Goal: Task Accomplishment & Management: Use online tool/utility

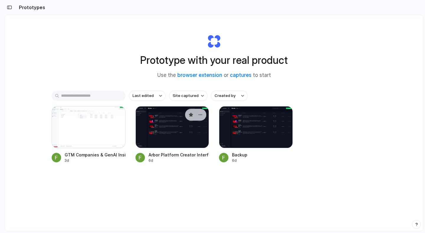
click at [166, 136] on div at bounding box center [173, 127] width 74 height 42
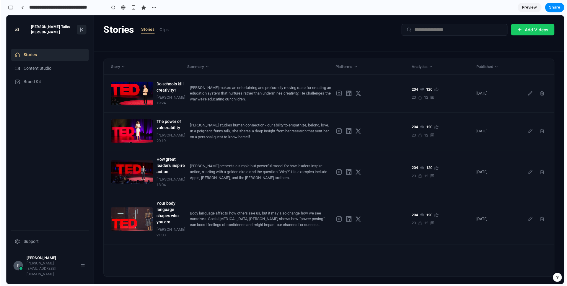
scroll to position [3877, 0]
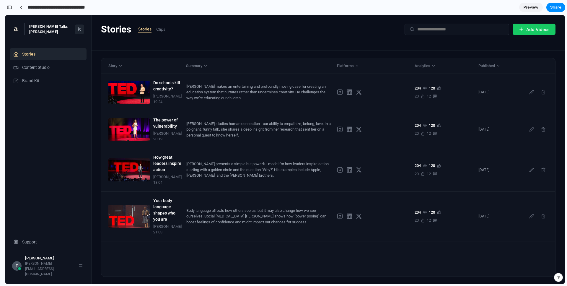
drag, startPoint x: 30, startPoint y: 8, endPoint x: 97, endPoint y: 9, distance: 66.7
click at [97, 9] on input "**********" at bounding box center [64, 7] width 75 height 11
click at [95, 17] on div "Stories Stories Clips Add Videos" at bounding box center [328, 33] width 473 height 36
click at [97, 8] on input "**********" at bounding box center [64, 7] width 75 height 11
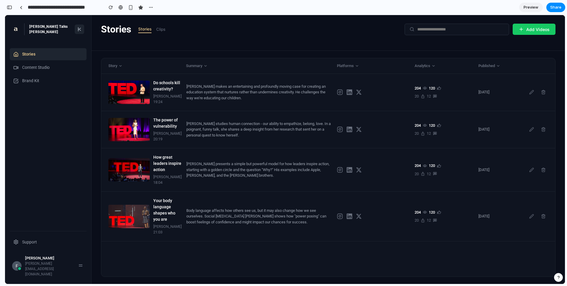
click at [96, 19] on div "Stories Stories Clips Add Videos" at bounding box center [328, 33] width 473 height 36
drag, startPoint x: 74, startPoint y: 260, endPoint x: 74, endPoint y: 271, distance: 10.6
click at [74, 232] on div "[PERSON_NAME] Talks [PERSON_NAME] Stories Content Studio Brand Kit Support F [P…" at bounding box center [48, 149] width 86 height 269
click at [48, 232] on div "Support" at bounding box center [48, 242] width 77 height 12
click at [38, 232] on div "Support" at bounding box center [48, 242] width 77 height 12
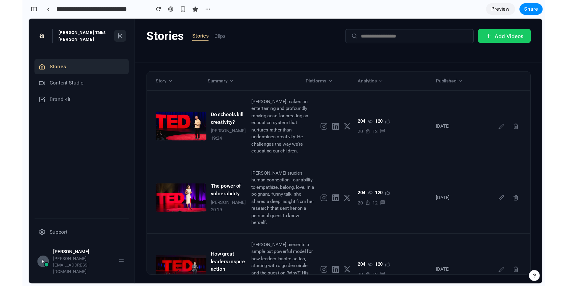
scroll to position [3877, 0]
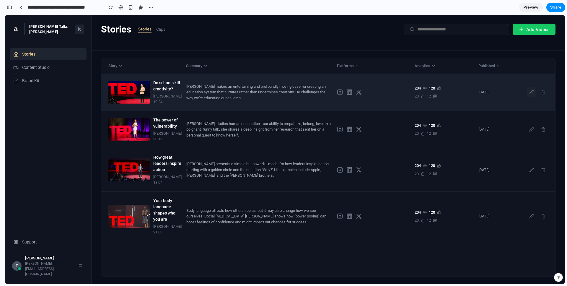
click at [425, 94] on icon at bounding box center [531, 92] width 5 height 5
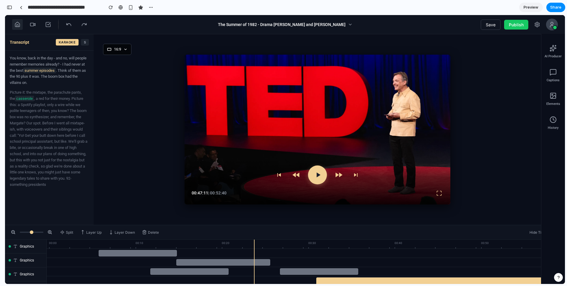
click at [19, 25] on icon at bounding box center [17, 25] width 6 height 6
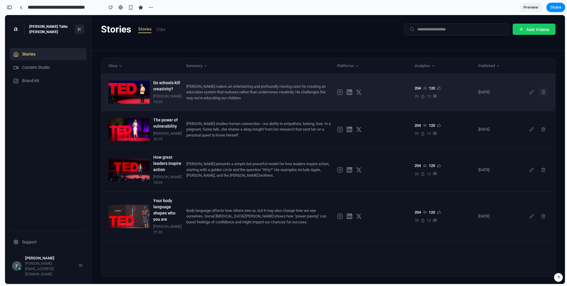
click at [425, 96] on button at bounding box center [542, 91] width 9 height 9
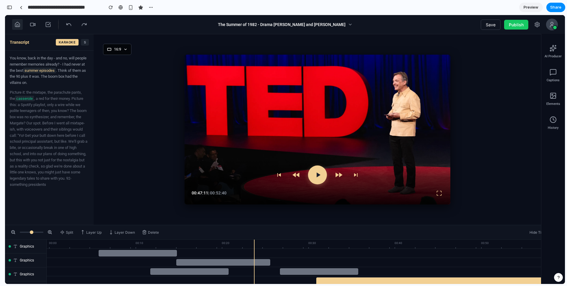
click at [21, 26] on button at bounding box center [17, 24] width 11 height 11
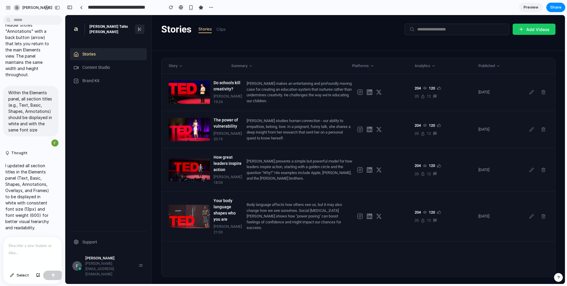
click at [133, 110] on nav "Stories Content Studio Brand Kit" at bounding box center [108, 139] width 77 height 183
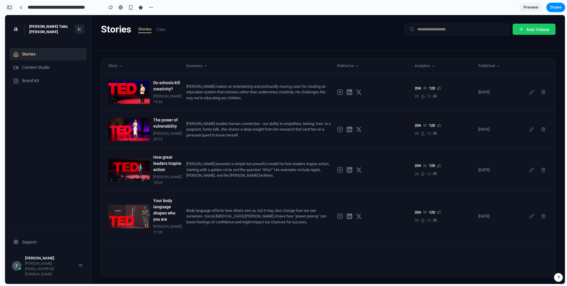
click at [7, 7] on div "button" at bounding box center [9, 7] width 5 height 4
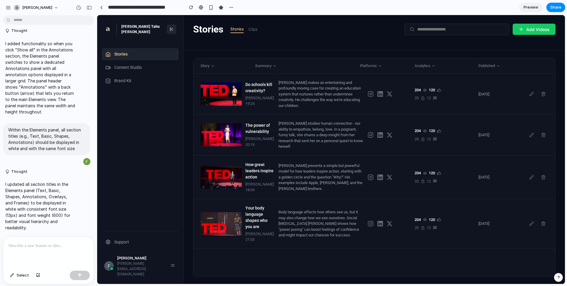
click at [28, 232] on div at bounding box center [48, 252] width 90 height 31
click at [45, 232] on p "**********" at bounding box center [49, 245] width 80 height 7
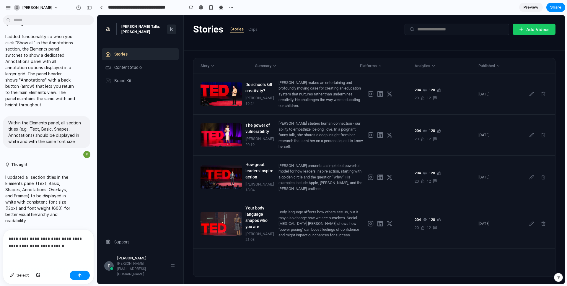
click at [10, 232] on p "**********" at bounding box center [49, 242] width 80 height 14
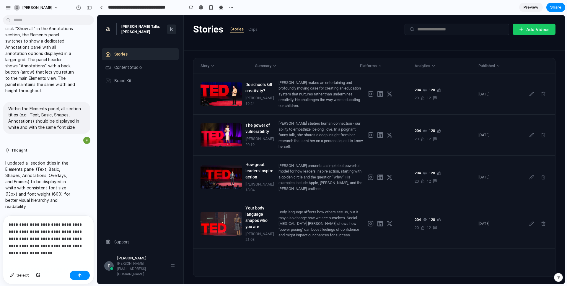
scroll to position [2936, 0]
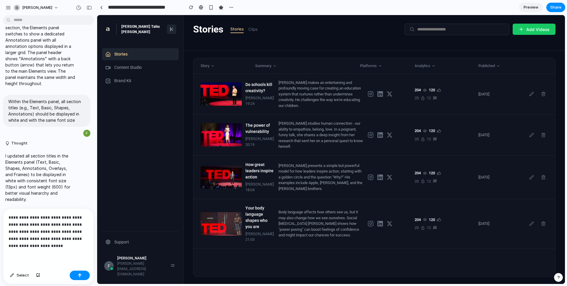
click at [40, 232] on p "**********" at bounding box center [49, 231] width 80 height 35
click at [35, 232] on p "**********" at bounding box center [49, 231] width 80 height 35
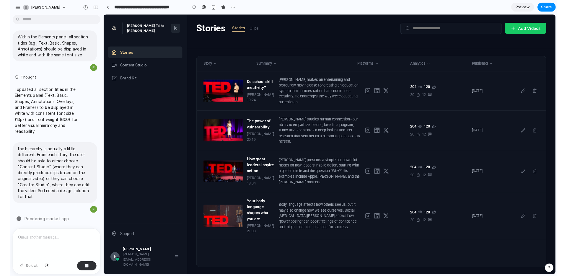
scroll to position [2987, 0]
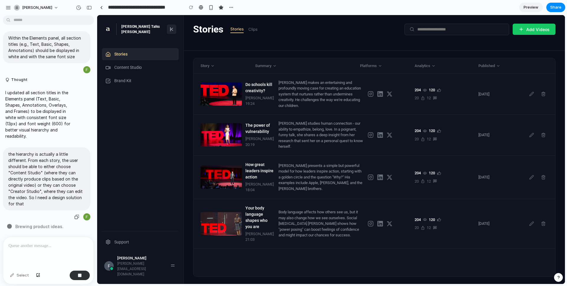
click at [39, 157] on p "the hierarchy is actually a little different. From each story, the user should …" at bounding box center [46, 179] width 77 height 56
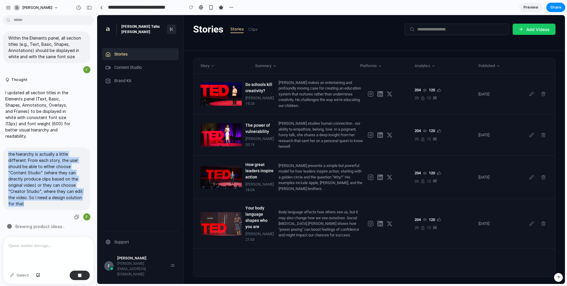
drag, startPoint x: 24, startPoint y: 204, endPoint x: 8, endPoint y: 153, distance: 53.2
click at [8, 153] on div "the hierarchy is actually a little different. From each story, the user should …" at bounding box center [46, 178] width 87 height 63
copy p "the hierarchy is actually a little different. From each story, the user should …"
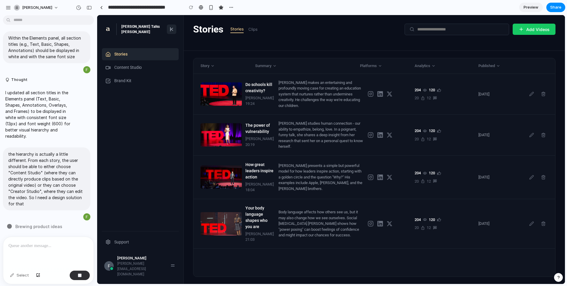
click at [27, 129] on p "I updated all section titles in the Elements panel (Text, Basic, Shapes, Annota…" at bounding box center [40, 114] width 70 height 50
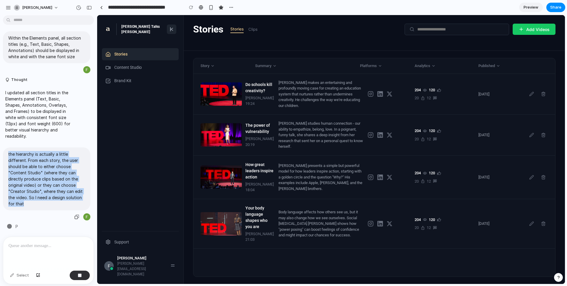
drag, startPoint x: 28, startPoint y: 200, endPoint x: 17, endPoint y: 158, distance: 42.7
click at [8, 155] on p "the hierarchy is actually a little different. From each story, the user should …" at bounding box center [46, 179] width 77 height 56
copy p "the hierarchy is actually a little different. From each story, the user should …"
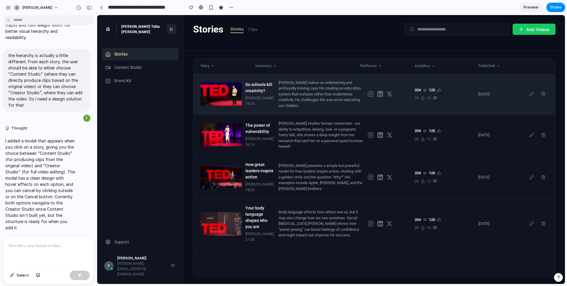
click at [278, 107] on div "[PERSON_NAME] makes an entertaining and profoundly moving case for creating an …" at bounding box center [320, 94] width 84 height 29
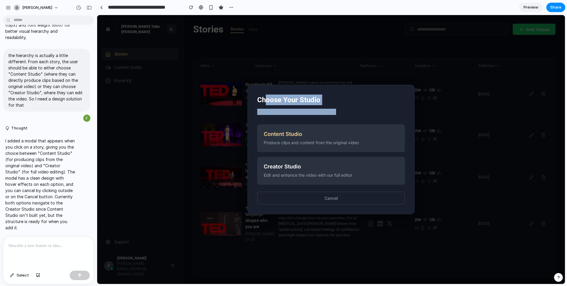
drag, startPoint x: 268, startPoint y: 99, endPoint x: 343, endPoint y: 109, distance: 75.1
click at [343, 109] on div "Choose Your Studio Select how you'd like to work with this story Content Studio…" at bounding box center [330, 149] width 167 height 129
click at [343, 109] on p "Select how you'd like to work with this story" at bounding box center [331, 112] width 148 height 6
drag, startPoint x: 296, startPoint y: 100, endPoint x: 340, endPoint y: 112, distance: 45.4
click at [340, 112] on div "Choose Your Studio Select how you'd like to work with this story Content Studio…" at bounding box center [330, 149] width 167 height 129
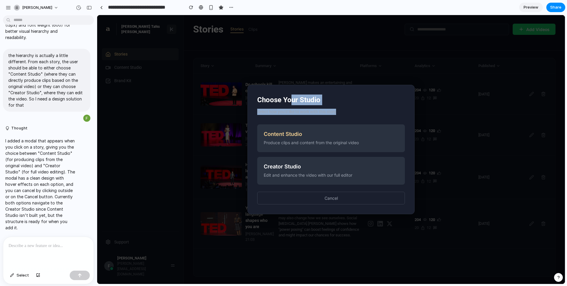
click at [340, 112] on p "Select how you'd like to work with this story" at bounding box center [331, 112] width 148 height 6
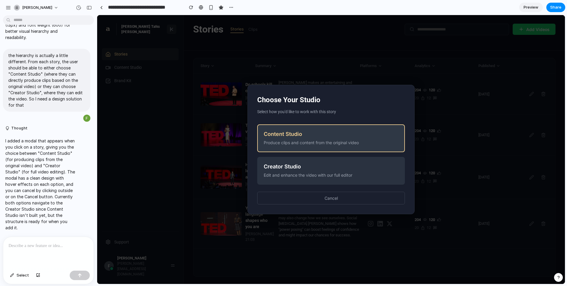
click at [306, 142] on div "Produce clips and content from the original video" at bounding box center [331, 142] width 135 height 6
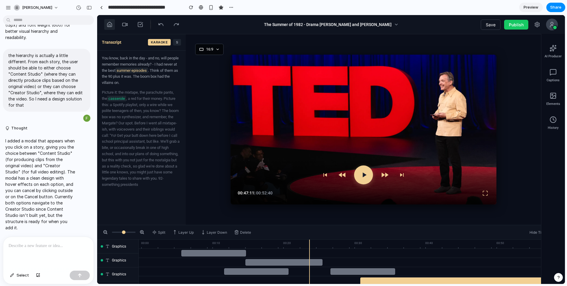
click at [111, 29] on button at bounding box center [109, 24] width 11 height 11
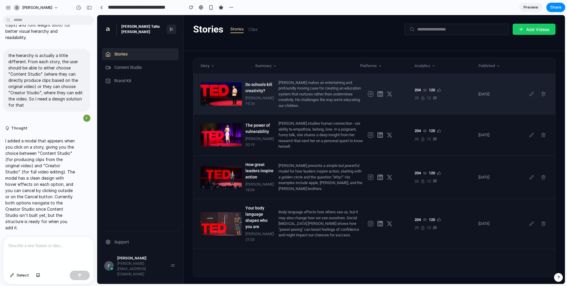
click at [250, 101] on div "[PERSON_NAME]" at bounding box center [259, 98] width 28 height 6
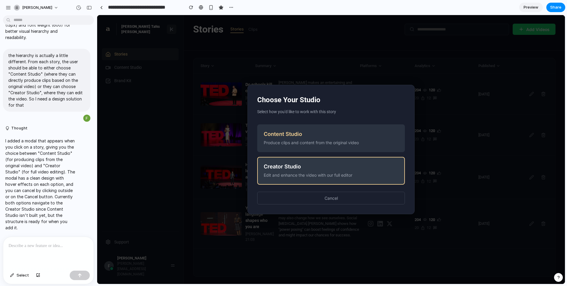
click at [289, 169] on div "Creator Studio" at bounding box center [331, 166] width 135 height 6
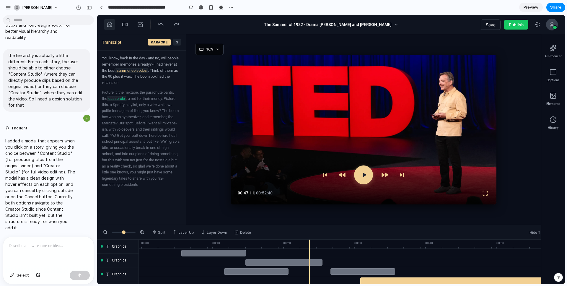
click at [112, 29] on button at bounding box center [109, 24] width 11 height 11
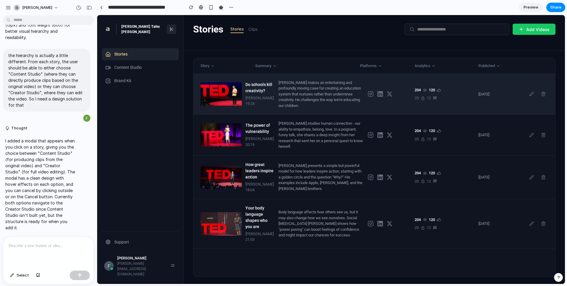
click at [287, 100] on div "[PERSON_NAME] makes an entertaining and profoundly moving case for creating an …" at bounding box center [320, 94] width 84 height 29
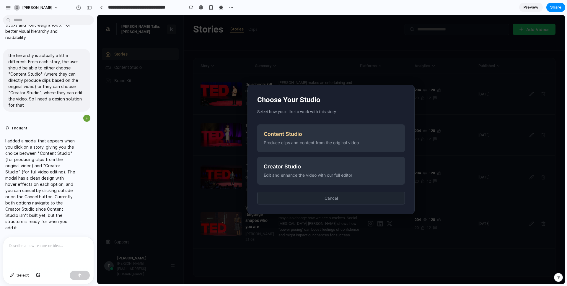
click at [339, 201] on button "Cancel" at bounding box center [331, 198] width 148 height 13
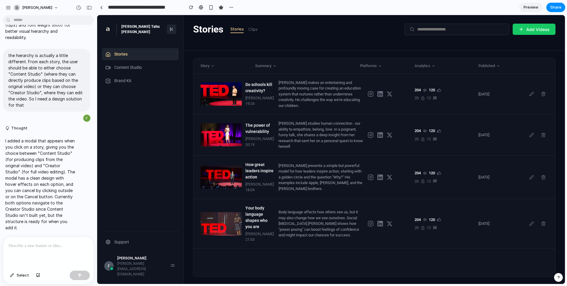
click at [30, 247] on p at bounding box center [49, 245] width 80 height 7
click at [36, 274] on div "button" at bounding box center [38, 275] width 4 height 4
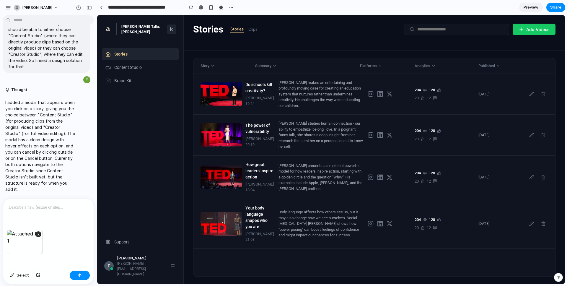
click at [42, 211] on div at bounding box center [48, 213] width 90 height 31
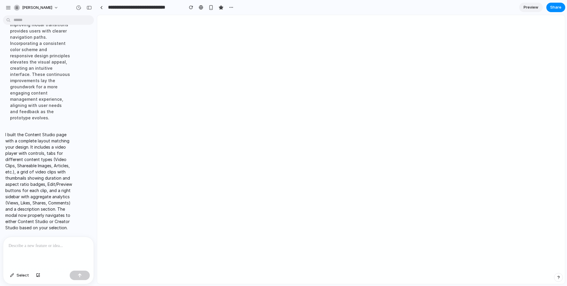
scroll to position [2972, 0]
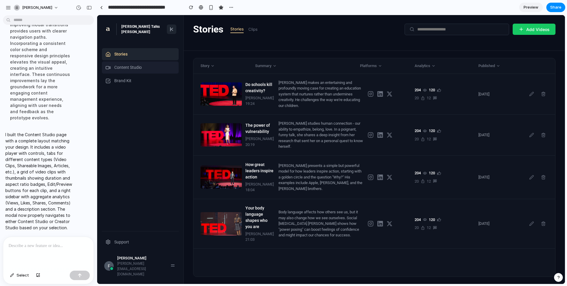
click at [133, 71] on div "Content Studio" at bounding box center [140, 67] width 77 height 12
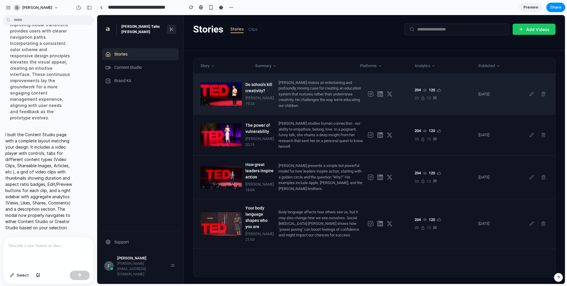
click at [262, 101] on div "[PERSON_NAME]" at bounding box center [259, 98] width 28 height 6
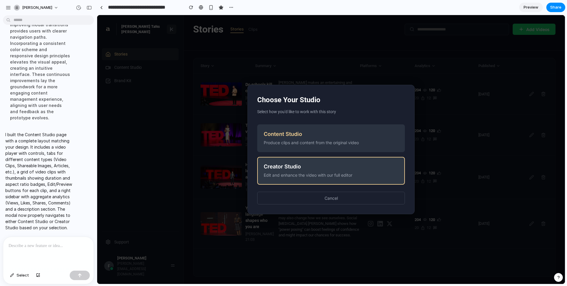
click at [299, 173] on div "Edit and enhance the video with our full editor" at bounding box center [331, 175] width 135 height 6
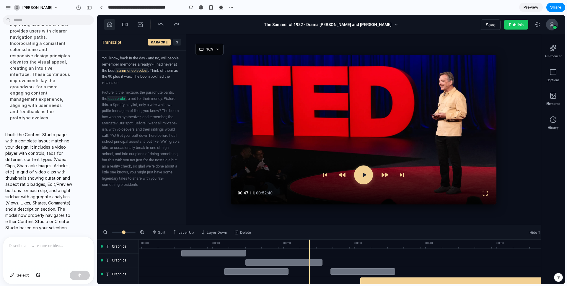
click at [111, 25] on icon at bounding box center [110, 25] width 6 height 6
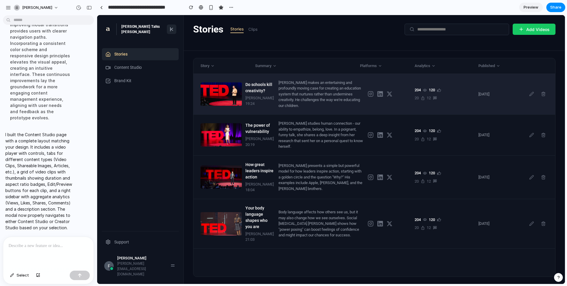
click at [254, 94] on div "Do schools kill creativity?" at bounding box center [259, 87] width 28 height 12
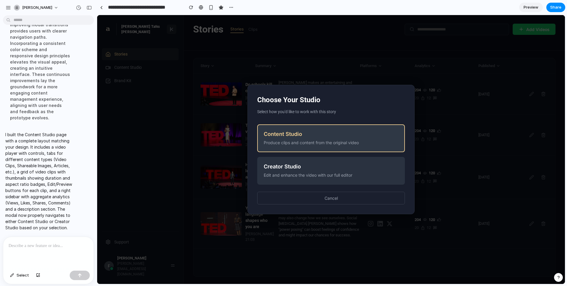
click at [293, 137] on button "Content Studio Produce clips and content from the original video" at bounding box center [331, 138] width 148 height 28
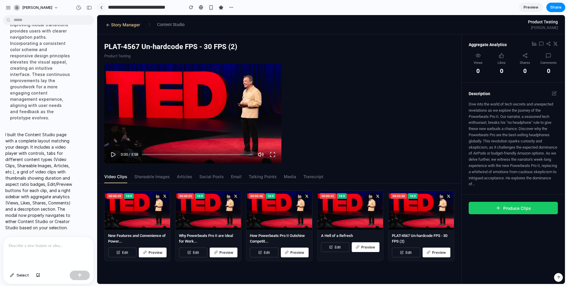
click at [102, 8] on div at bounding box center [101, 7] width 3 height 3
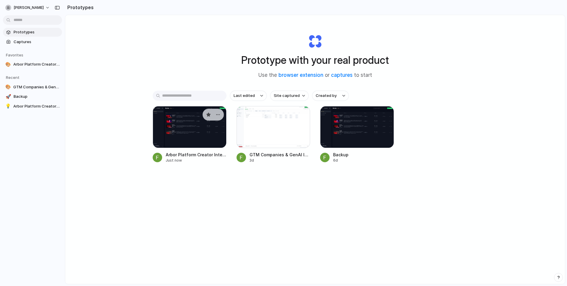
click at [175, 122] on div at bounding box center [190, 127] width 74 height 42
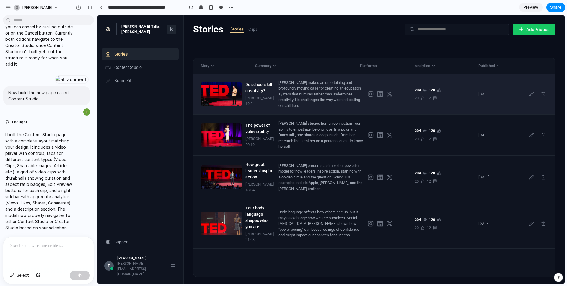
click at [257, 94] on div "Do schools kill creativity?" at bounding box center [259, 87] width 28 height 12
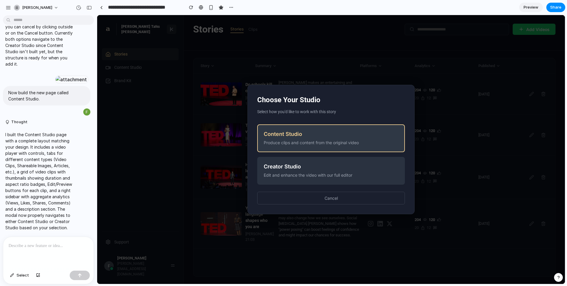
click at [297, 134] on div "Content Studio" at bounding box center [331, 134] width 135 height 6
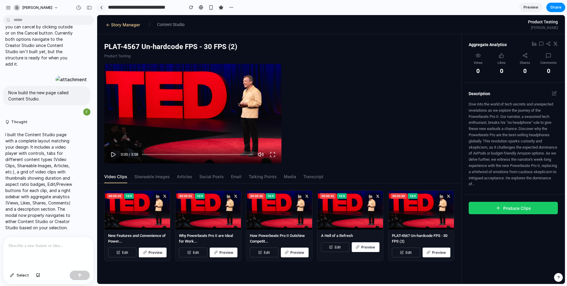
click at [100, 7] on div at bounding box center [101, 7] width 3 height 3
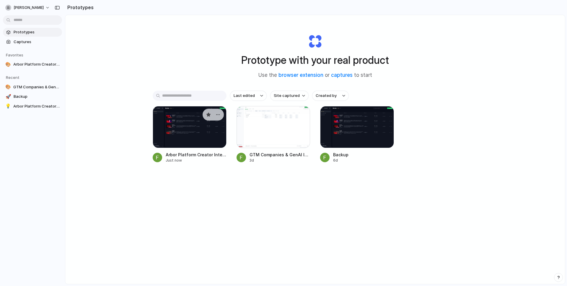
click at [196, 119] on div at bounding box center [190, 127] width 74 height 42
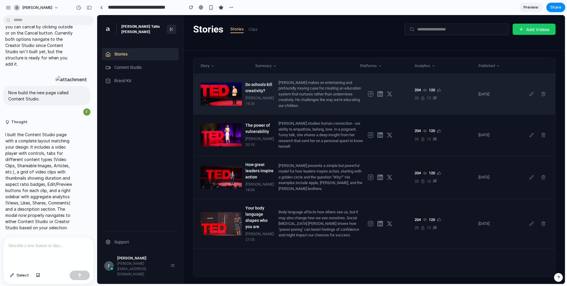
click at [262, 94] on div "Do schools kill creativity?" at bounding box center [259, 87] width 28 height 12
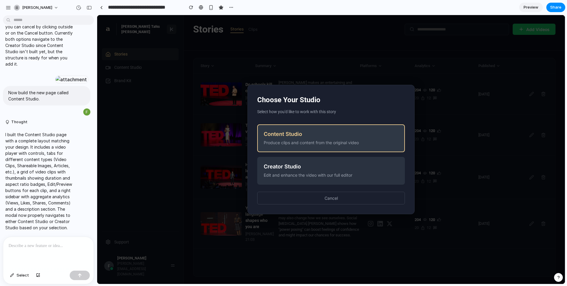
click at [288, 144] on div "Produce clips and content from the original video" at bounding box center [331, 142] width 135 height 6
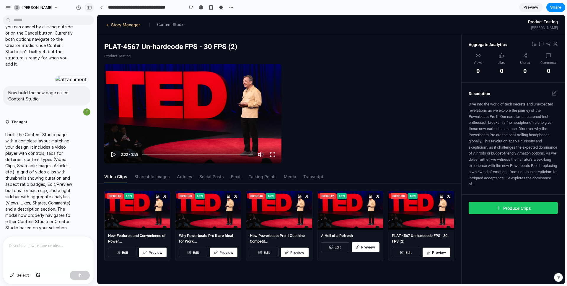
drag, startPoint x: 92, startPoint y: 7, endPoint x: 116, endPoint y: 81, distance: 77.9
click at [92, 7] on div "button" at bounding box center [88, 8] width 5 height 4
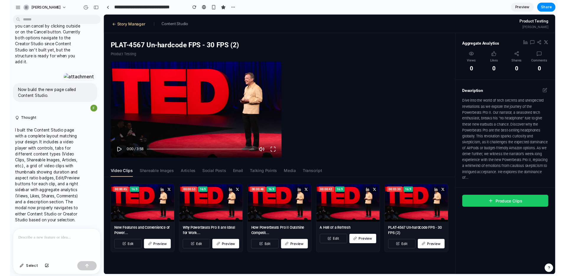
scroll to position [3809, 0]
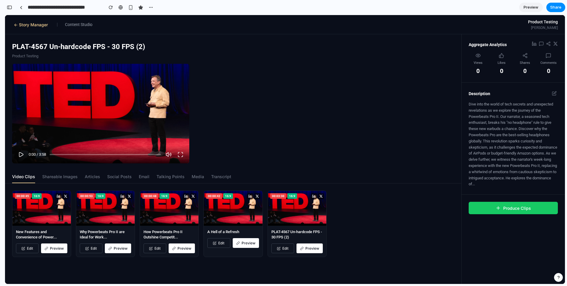
click at [112, 247] on icon at bounding box center [110, 249] width 4 height 4
drag, startPoint x: 98, startPoint y: 248, endPoint x: 118, endPoint y: 247, distance: 19.5
click at [98, 248] on button "Edit" at bounding box center [91, 248] width 23 height 10
click at [118, 247] on button "Preview" at bounding box center [118, 248] width 26 height 10
click at [201, 247] on div "00: 00:45 16:9 New Features and Convenience of Power... Edit Preview 00: 00:53 …" at bounding box center [233, 223] width 442 height 66
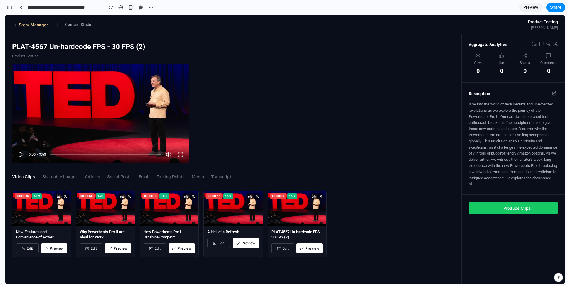
click at [185, 247] on button "Preview" at bounding box center [182, 248] width 26 height 10
drag, startPoint x: 160, startPoint y: 247, endPoint x: 227, endPoint y: 243, distance: 67.1
click at [160, 247] on button "Edit" at bounding box center [154, 248] width 23 height 10
drag, startPoint x: 234, startPoint y: 242, endPoint x: 241, endPoint y: 243, distance: 6.5
click at [234, 242] on button "Preview" at bounding box center [246, 243] width 26 height 10
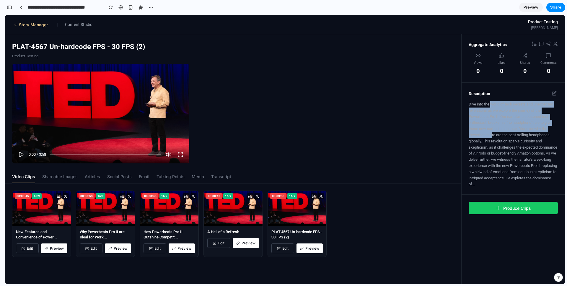
drag, startPoint x: 501, startPoint y: 118, endPoint x: 509, endPoint y: 137, distance: 20.1
click at [509, 137] on p "Dive into the world of tech secrets and unexpected revelations as we explore th…" at bounding box center [513, 144] width 89 height 86
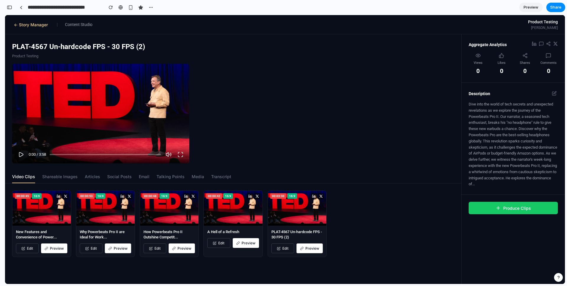
drag, startPoint x: 509, startPoint y: 137, endPoint x: 507, endPoint y: 62, distance: 74.4
click at [509, 135] on p "Dive into the world of tech secrets and unexpected revelations as we explore th…" at bounding box center [513, 144] width 89 height 86
drag, startPoint x: 538, startPoint y: 44, endPoint x: 544, endPoint y: 45, distance: 6.2
click at [538, 45] on div at bounding box center [545, 44] width 26 height 7
click at [17, 25] on button "← Story Manager" at bounding box center [30, 25] width 37 height 6
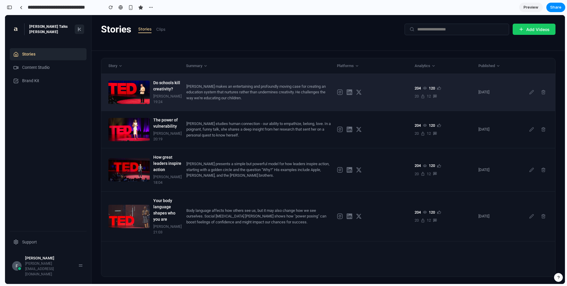
click at [192, 90] on div "[PERSON_NAME] makes an entertaining and profoundly moving case for creating an …" at bounding box center [259, 92] width 146 height 17
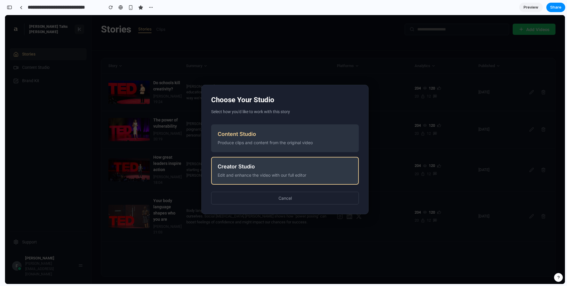
click at [259, 170] on button "Creator Studio Edit and enhance the video with our full editor" at bounding box center [285, 171] width 148 height 28
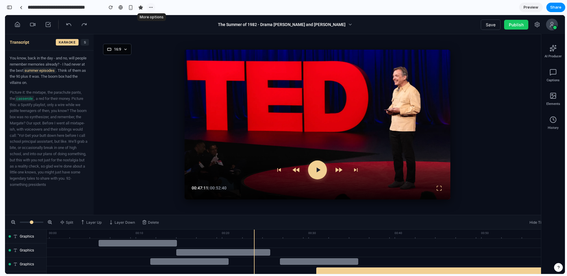
click at [149, 6] on div "button" at bounding box center [150, 7] width 5 height 5
click at [149, 6] on div "Duplicate Delete" at bounding box center [283, 138] width 567 height 276
click at [7, 6] on div "button" at bounding box center [9, 7] width 5 height 4
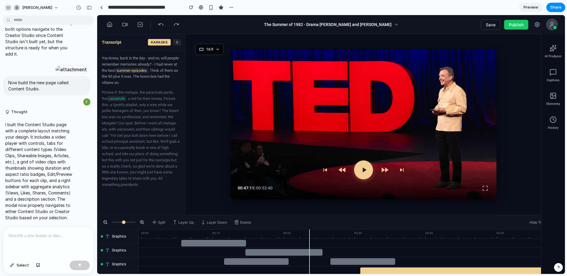
click at [6, 8] on div "button" at bounding box center [8, 7] width 5 height 5
click at [24, 266] on span "Select" at bounding box center [23, 265] width 12 height 6
click at [22, 267] on span "Select" at bounding box center [23, 265] width 12 height 6
click at [104, 8] on link at bounding box center [101, 7] width 9 height 9
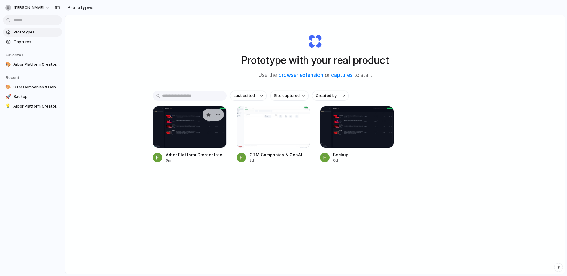
click at [177, 135] on div at bounding box center [190, 127] width 74 height 42
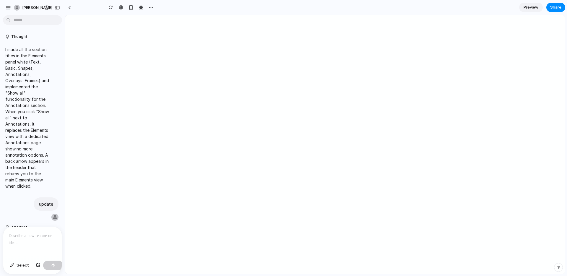
type input "**********"
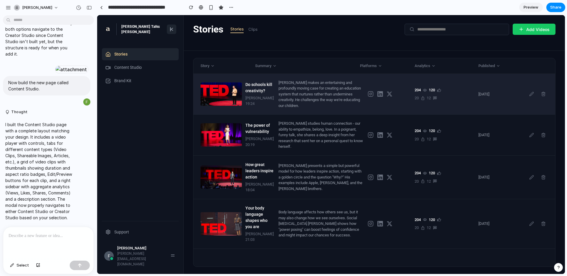
click at [285, 109] on div "[PERSON_NAME] makes an entertaining and profoundly moving case for creating an …" at bounding box center [320, 94] width 84 height 29
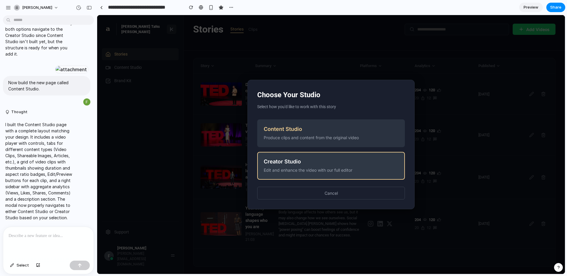
click at [289, 168] on div "Edit and enhance the video with our full editor" at bounding box center [331, 170] width 135 height 6
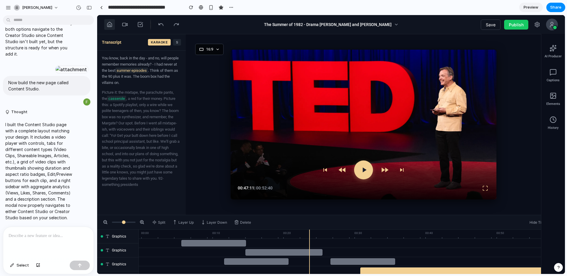
click at [108, 22] on icon at bounding box center [109, 24] width 4 height 5
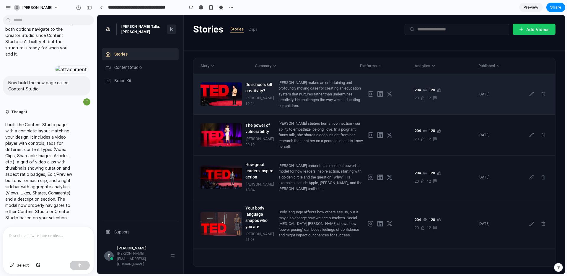
click at [294, 109] on div "[PERSON_NAME] makes an entertaining and profoundly moving case for creating an …" at bounding box center [320, 94] width 84 height 29
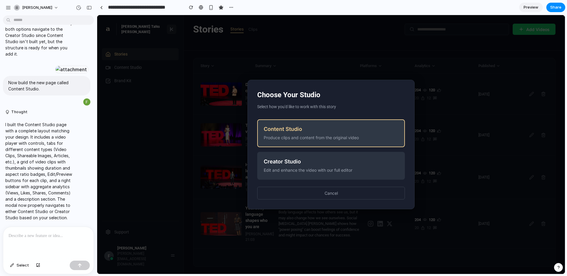
click at [296, 132] on div "Content Studio" at bounding box center [331, 129] width 135 height 6
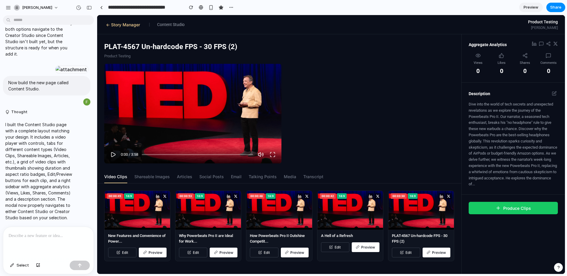
click at [123, 25] on button "← Story Manager" at bounding box center [122, 25] width 37 height 6
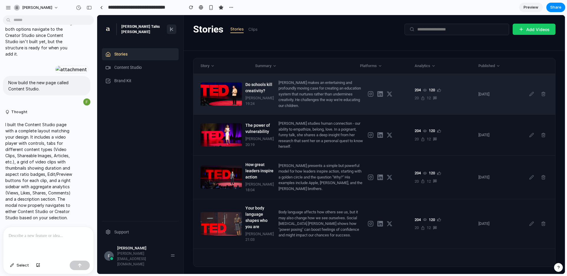
click at [302, 99] on div "[PERSON_NAME] makes an entertaining and profoundly moving case for creating an …" at bounding box center [320, 94] width 84 height 29
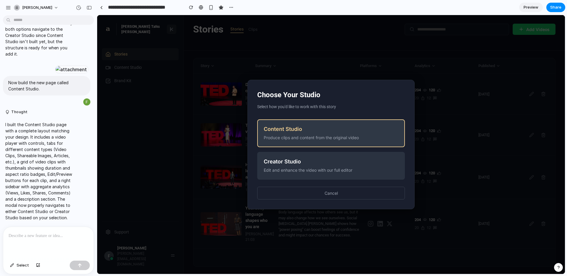
click at [296, 141] on button "Content Studio Produce clips and content from the original video" at bounding box center [331, 133] width 148 height 28
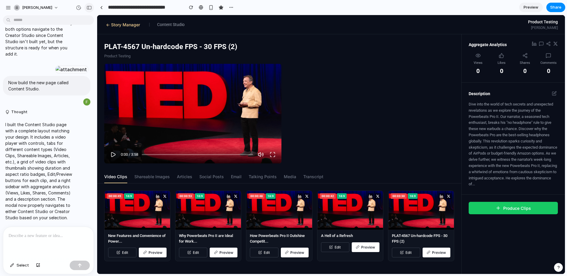
click at [90, 9] on div "button" at bounding box center [88, 8] width 5 height 4
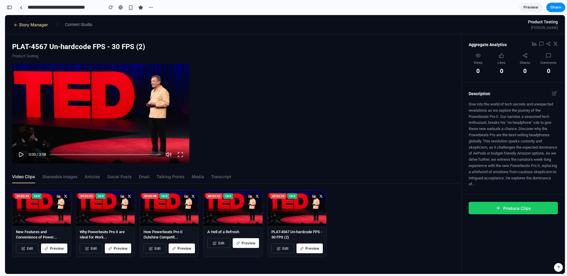
click at [22, 8] on link at bounding box center [21, 7] width 9 height 9
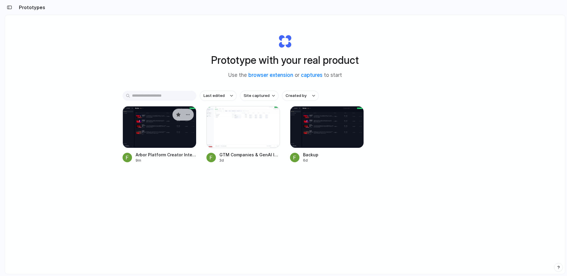
click at [152, 115] on div at bounding box center [160, 127] width 74 height 42
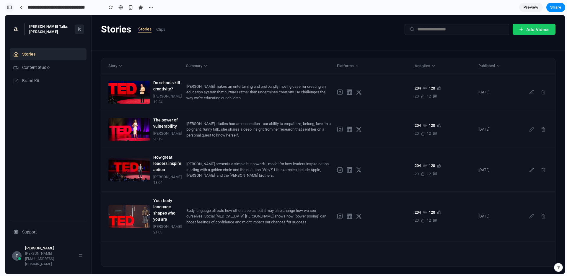
click at [13, 7] on button "button" at bounding box center [9, 7] width 9 height 9
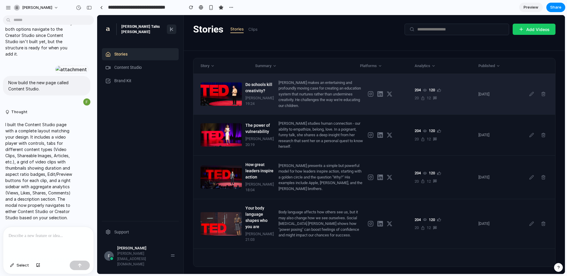
click at [278, 100] on div "[PERSON_NAME] makes an entertaining and profoundly moving case for creating an …" at bounding box center [320, 94] width 84 height 29
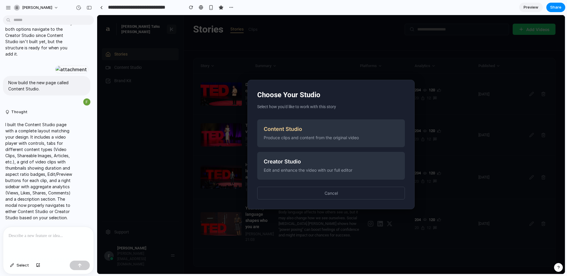
click at [214, 117] on div "Choose Your Studio Select how you'd like to work with this story Content Studio…" at bounding box center [331, 144] width 468 height 259
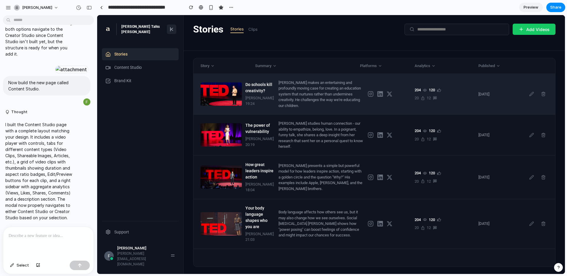
click at [249, 94] on div "Do schools kill creativity?" at bounding box center [259, 87] width 28 height 12
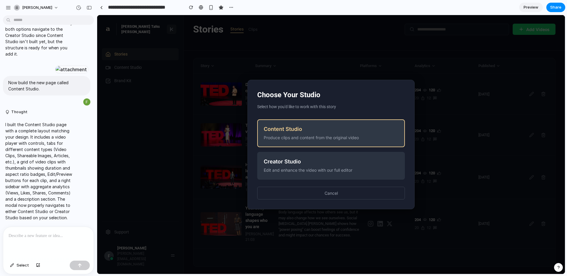
click at [275, 127] on div "Content Studio" at bounding box center [331, 129] width 135 height 6
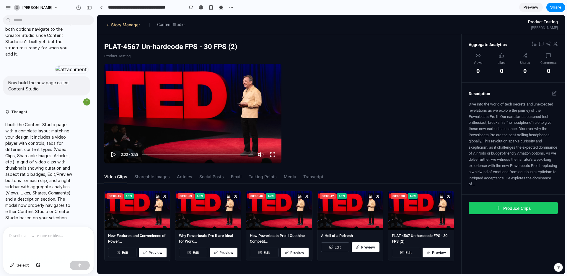
click at [131, 26] on button "← Story Manager" at bounding box center [122, 25] width 37 height 6
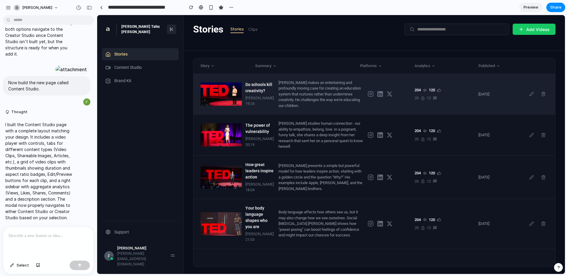
click at [297, 115] on div "Do schools kill creativity? Sir Ken Robinson 19:24 Sir Ken Robinson makes an en…" at bounding box center [374, 94] width 362 height 41
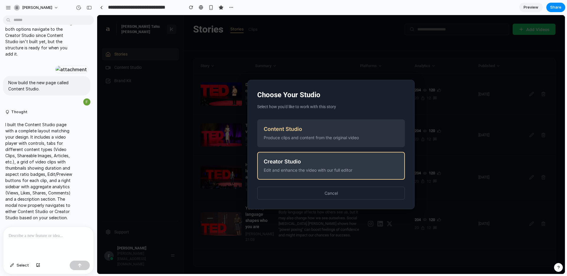
click at [295, 169] on div "Edit and enhance the video with our full editor" at bounding box center [331, 170] width 135 height 6
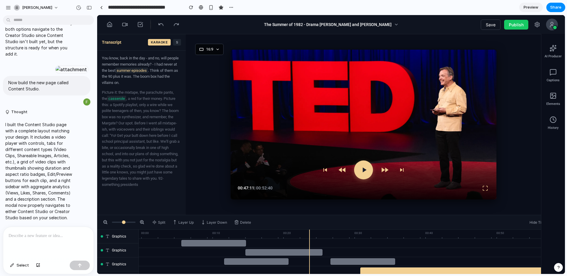
click at [138, 23] on icon at bounding box center [140, 25] width 6 height 6
click at [108, 25] on icon at bounding box center [110, 25] width 6 height 6
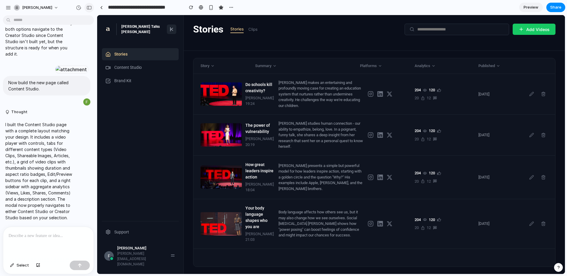
click at [90, 8] on div "button" at bounding box center [88, 8] width 5 height 4
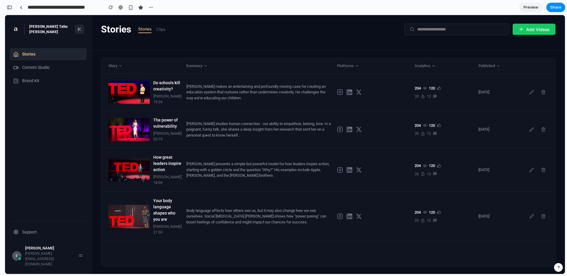
scroll to position [3819, 0]
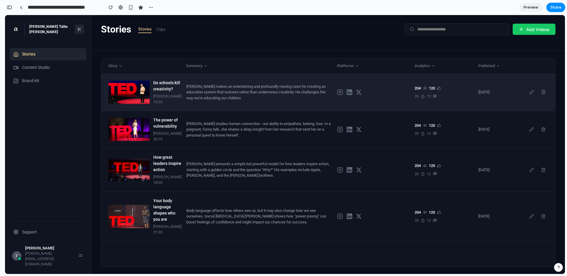
click at [208, 97] on div "[PERSON_NAME] makes an entertaining and profoundly moving case for creating an …" at bounding box center [259, 92] width 146 height 17
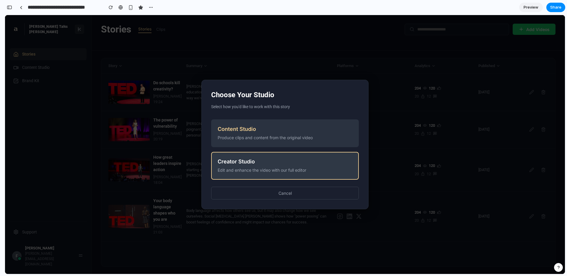
click at [235, 168] on div "Edit and enhance the video with our full editor" at bounding box center [285, 170] width 135 height 6
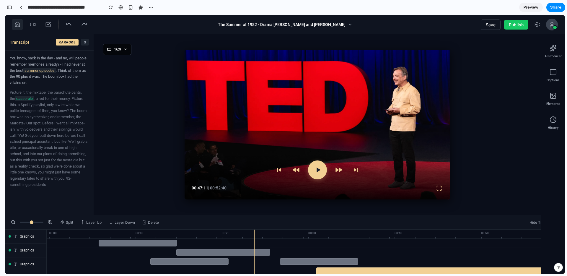
click at [13, 25] on button at bounding box center [17, 24] width 11 height 11
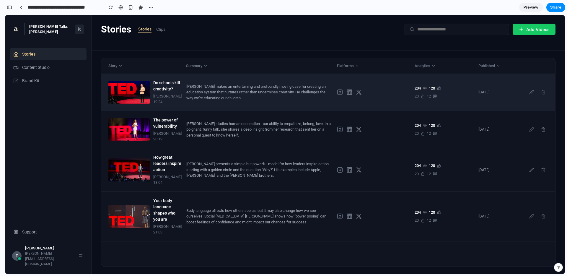
click at [228, 100] on div "[PERSON_NAME] makes an entertaining and profoundly moving case for creating an …" at bounding box center [259, 92] width 146 height 17
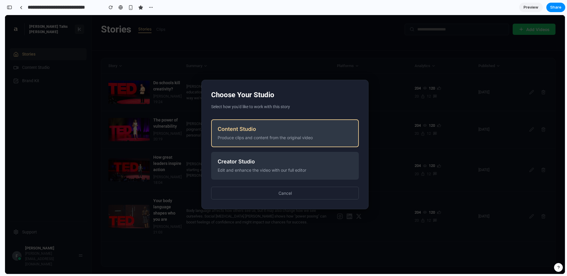
click at [247, 126] on div "Content Studio" at bounding box center [285, 129] width 135 height 6
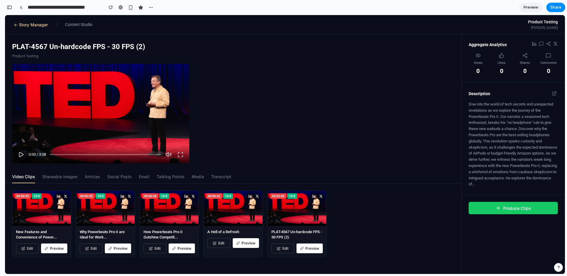
click at [21, 25] on button "← Story Manager" at bounding box center [30, 25] width 37 height 6
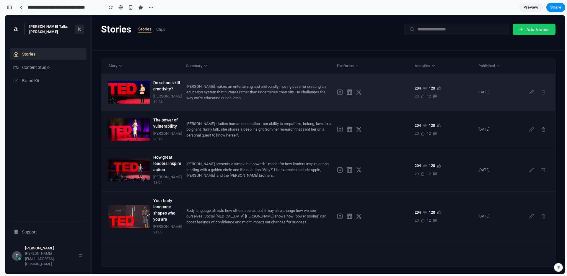
click at [216, 101] on div "[PERSON_NAME] makes an entertaining and profoundly moving case for creating an …" at bounding box center [259, 92] width 146 height 17
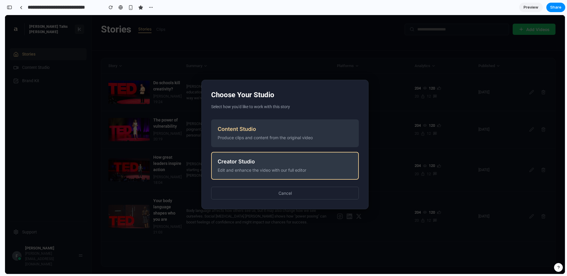
click at [235, 161] on div "Creator Studio" at bounding box center [285, 161] width 135 height 6
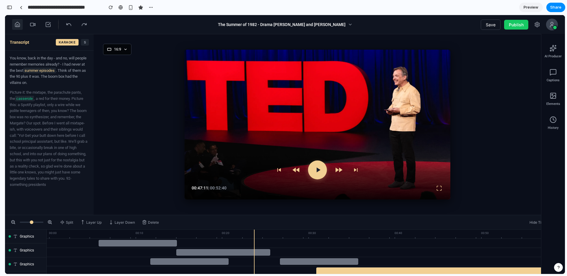
click at [20, 25] on button at bounding box center [17, 24] width 11 height 11
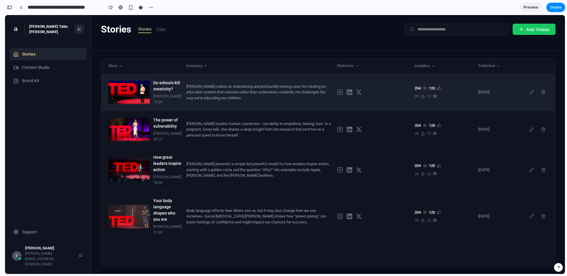
click at [219, 104] on div "Do schools kill creativity? Sir Ken Robinson 19:24 Sir Ken Robinson makes an en…" at bounding box center [328, 92] width 454 height 37
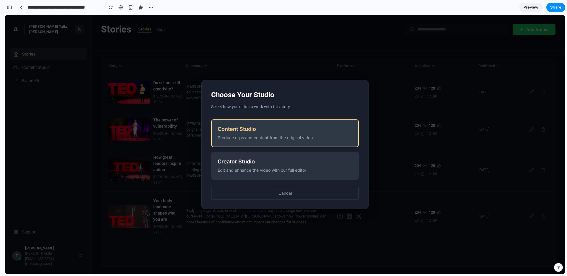
click at [244, 137] on div "Produce clips and content from the original video" at bounding box center [285, 137] width 135 height 6
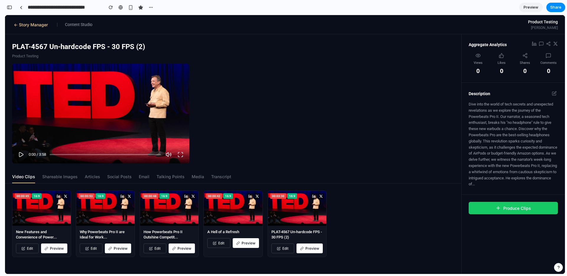
click at [32, 26] on button "← Story Manager" at bounding box center [30, 25] width 37 height 6
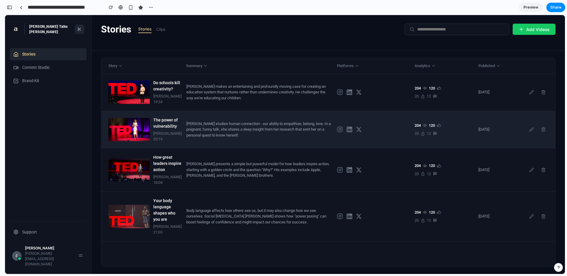
click at [248, 137] on div "[PERSON_NAME] studies human connection - our ability to empathize, belong, love…" at bounding box center [259, 129] width 146 height 17
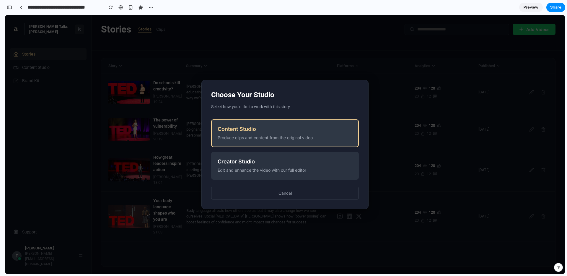
click at [249, 128] on div "Content Studio" at bounding box center [285, 129] width 135 height 6
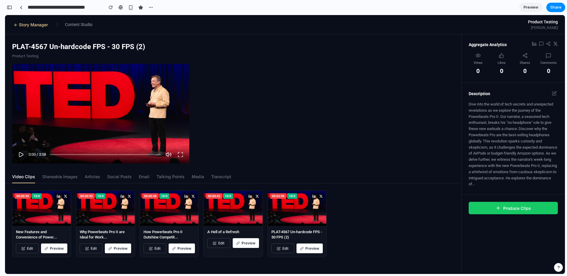
click at [44, 27] on div "← Story Manager | Content Studio" at bounding box center [52, 24] width 80 height 7
click at [44, 26] on button "← Story Manager" at bounding box center [30, 25] width 37 height 6
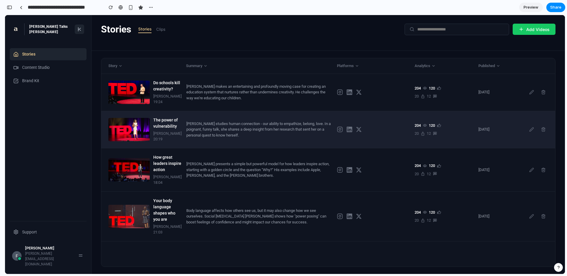
click at [242, 138] on div "[PERSON_NAME] studies human connection - our ability to empathize, belong, love…" at bounding box center [259, 129] width 146 height 17
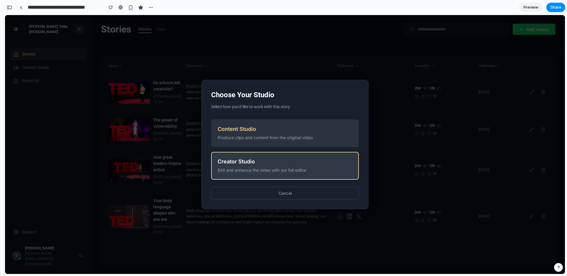
click at [248, 172] on div "Edit and enhance the video with our full editor" at bounding box center [285, 170] width 135 height 6
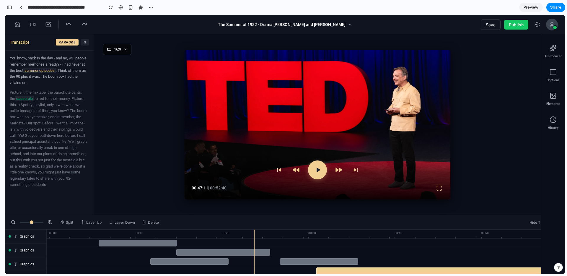
click at [48, 27] on icon at bounding box center [48, 25] width 6 height 6
click at [18, 26] on icon at bounding box center [17, 26] width 1 height 2
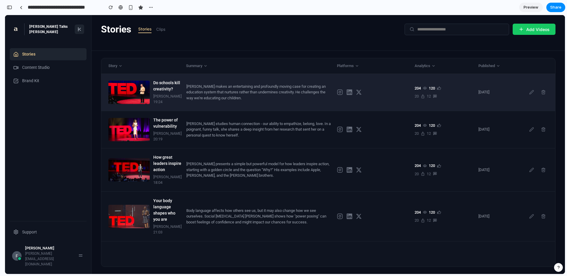
click at [218, 98] on div "[PERSON_NAME] makes an entertaining and profoundly moving case for creating an …" at bounding box center [259, 92] width 146 height 17
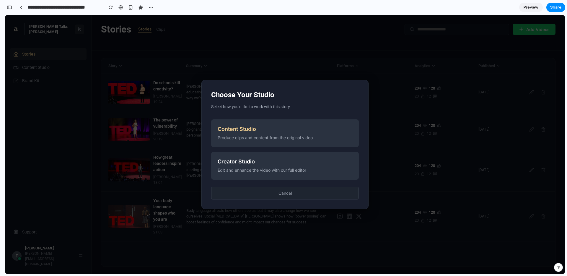
click at [259, 190] on button "Cancel" at bounding box center [285, 193] width 148 height 13
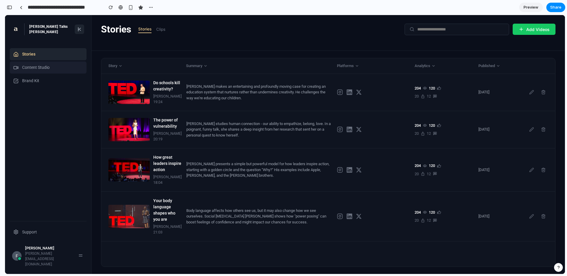
click at [54, 67] on div "Content Studio" at bounding box center [48, 67] width 77 height 12
click at [14, 8] on div "**********" at bounding box center [80, 7] width 151 height 13
click at [11, 7] on div "button" at bounding box center [9, 7] width 5 height 4
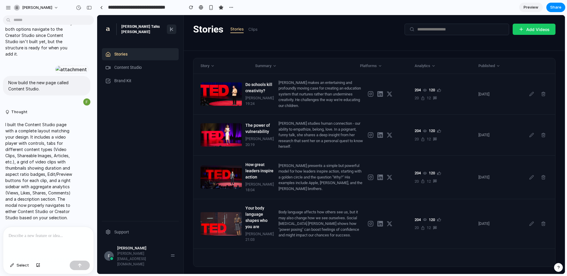
drag, startPoint x: 30, startPoint y: 238, endPoint x: 30, endPoint y: 235, distance: 3.1
click at [30, 238] on p at bounding box center [49, 235] width 80 height 7
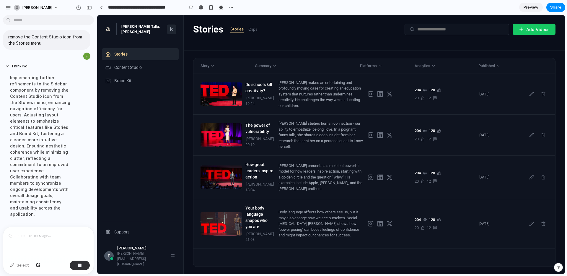
scroll to position [3030, 0]
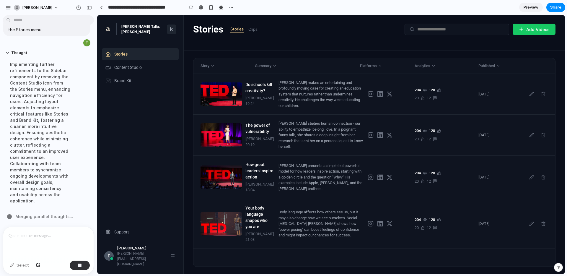
click at [35, 170] on div "Implementing further refinements to the Sidebar component by removing the Conte…" at bounding box center [40, 133] width 70 height 150
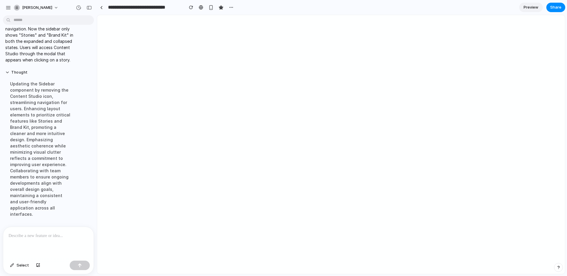
scroll to position [0, 0]
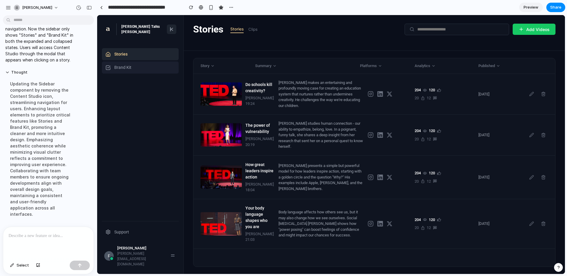
click at [125, 66] on span "Brand Kit" at bounding box center [122, 67] width 17 height 6
drag, startPoint x: 131, startPoint y: 54, endPoint x: 144, endPoint y: 44, distance: 16.5
click at [131, 54] on div "Stories" at bounding box center [140, 54] width 77 height 12
click at [173, 29] on icon at bounding box center [171, 29] width 5 height 5
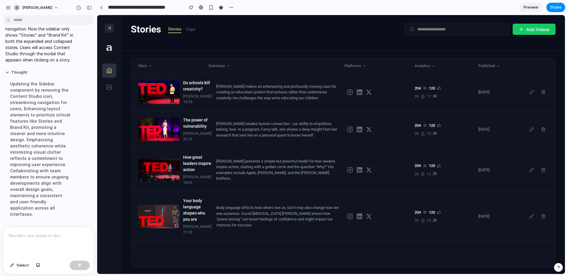
click at [114, 28] on button at bounding box center [109, 27] width 9 height 9
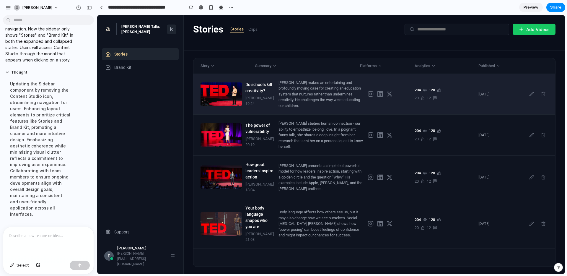
click at [253, 92] on div "Do schools kill creativity?" at bounding box center [259, 87] width 28 height 12
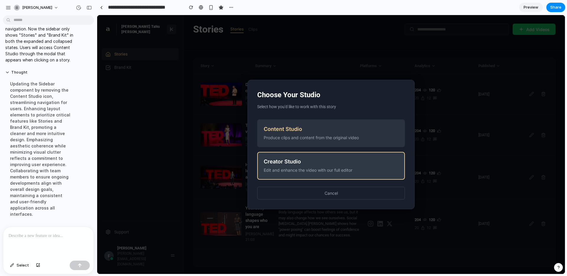
click at [293, 171] on div "Edit and enhance the video with our full editor" at bounding box center [331, 170] width 135 height 6
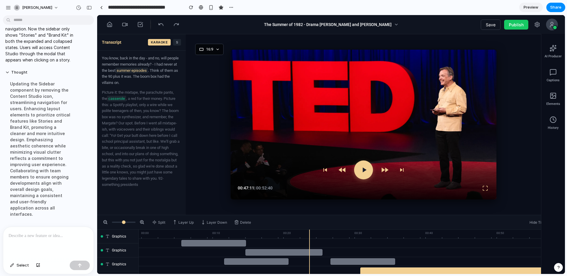
click at [115, 24] on div at bounding box center [142, 24] width 77 height 11
click at [110, 27] on icon at bounding box center [110, 25] width 6 height 6
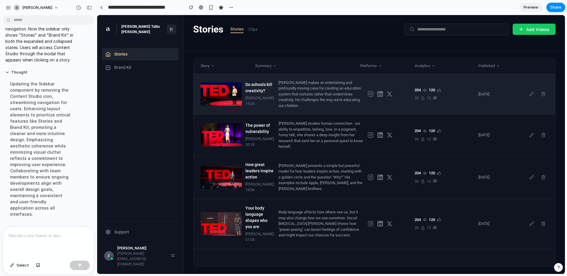
click at [301, 107] on div "[PERSON_NAME] makes an entertaining and profoundly moving case for creating an …" at bounding box center [320, 94] width 84 height 29
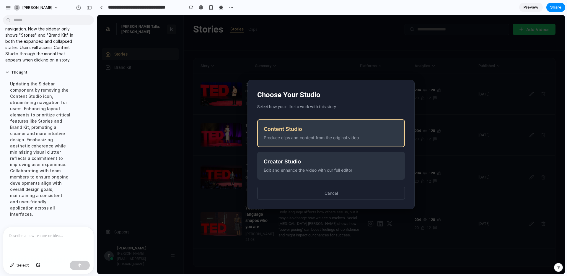
click at [308, 137] on div "Produce clips and content from the original video" at bounding box center [331, 137] width 135 height 6
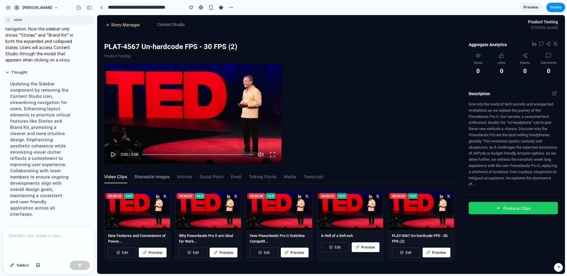
click at [141, 179] on button "Shareable Images" at bounding box center [151, 176] width 35 height 13
click at [100, 7] on div at bounding box center [101, 7] width 3 height 3
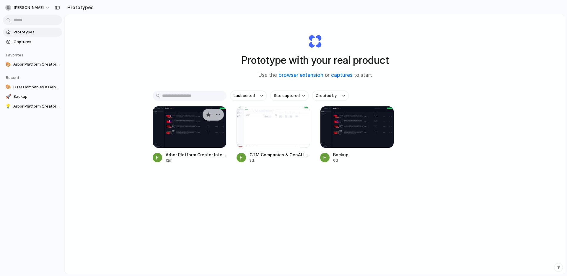
click at [187, 123] on div at bounding box center [190, 127] width 74 height 42
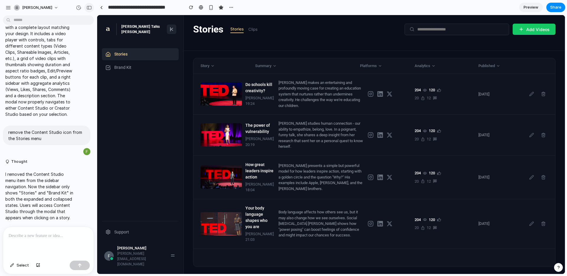
click at [91, 6] on div "button" at bounding box center [88, 8] width 5 height 4
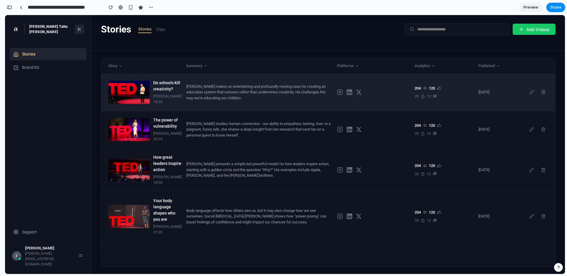
click at [226, 93] on div "[PERSON_NAME] makes an entertaining and profoundly moving case for creating an …" at bounding box center [259, 92] width 146 height 17
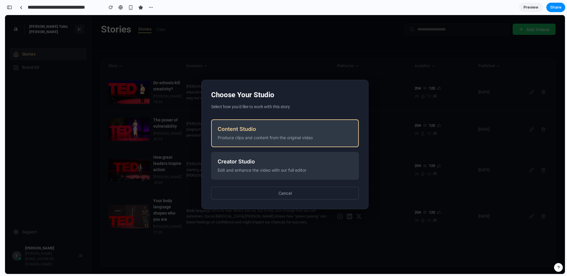
click at [244, 124] on button "Content Studio Produce clips and content from the original video" at bounding box center [285, 133] width 148 height 28
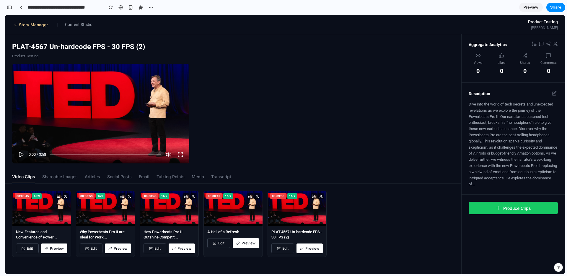
click at [31, 24] on button "← Story Manager" at bounding box center [30, 25] width 37 height 6
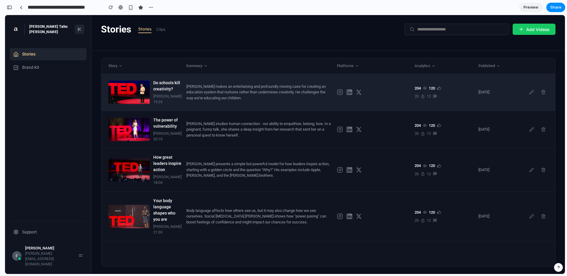
click at [190, 96] on div "[PERSON_NAME] makes an entertaining and profoundly moving case for creating an …" at bounding box center [259, 92] width 146 height 17
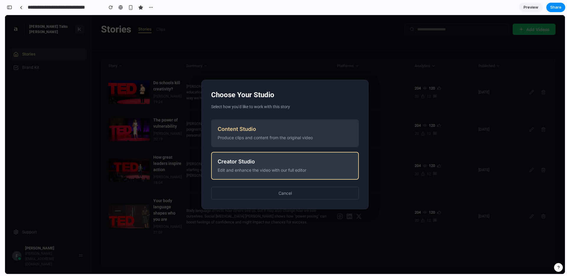
click at [262, 164] on div "Creator Studio" at bounding box center [285, 161] width 135 height 6
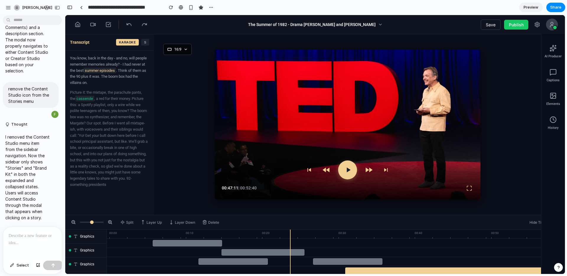
click at [34, 233] on p at bounding box center [33, 235] width 48 height 7
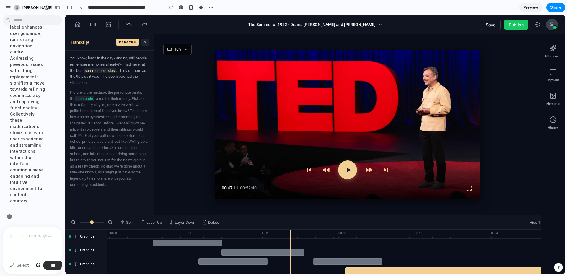
scroll to position [4156, 0]
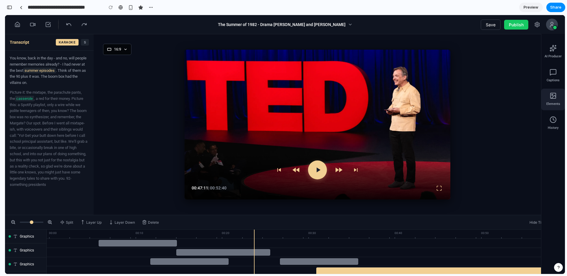
click at [549, 97] on icon at bounding box center [552, 95] width 7 height 7
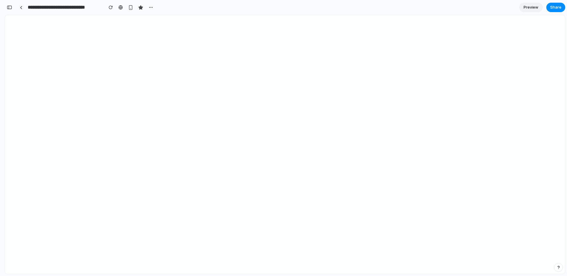
scroll to position [4014, 0]
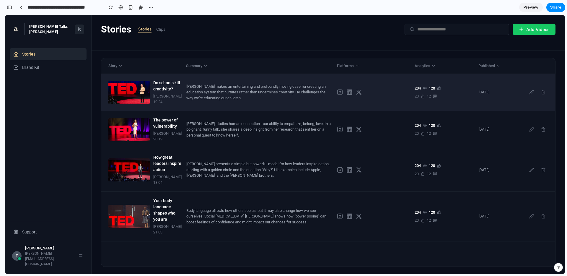
click at [179, 95] on div "[PERSON_NAME]" at bounding box center [167, 96] width 28 height 6
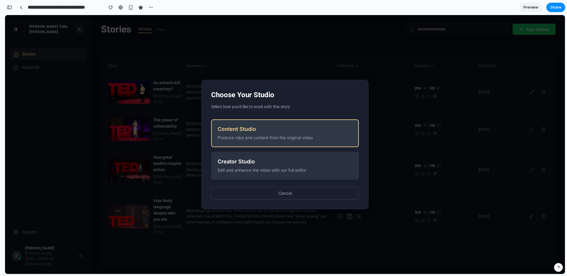
click at [252, 141] on button "Content Studio Produce clips and content from the original video" at bounding box center [285, 133] width 148 height 28
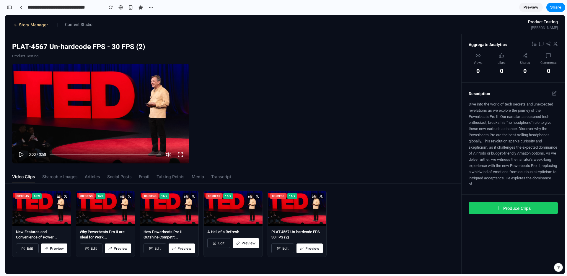
click at [30, 24] on button "← Story Manager" at bounding box center [30, 25] width 37 height 6
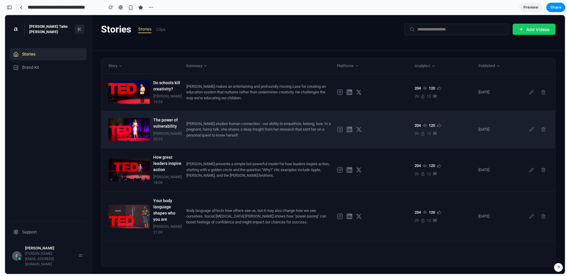
click at [229, 132] on div "[PERSON_NAME] studies human connection - our ability to empathize, belong, love…" at bounding box center [259, 129] width 146 height 17
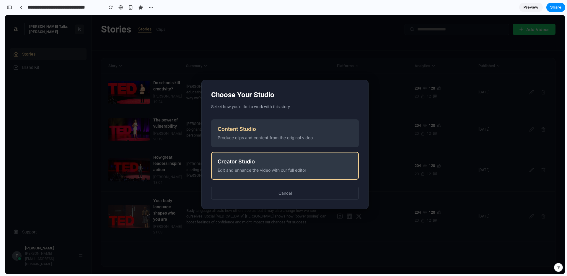
click at [248, 158] on button "Creator Studio Edit and enhance the video with our full editor" at bounding box center [285, 166] width 148 height 28
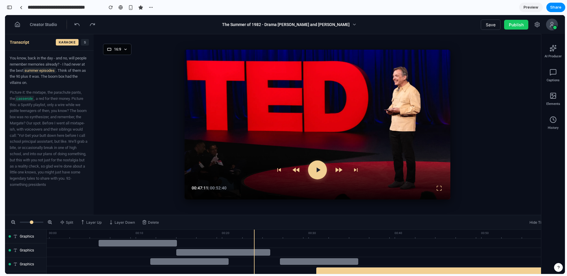
click at [263, 199] on div "00:47:11 | 00:52:40" at bounding box center [318, 176] width 266 height 46
click at [19, 27] on icon at bounding box center [17, 24] width 4 height 5
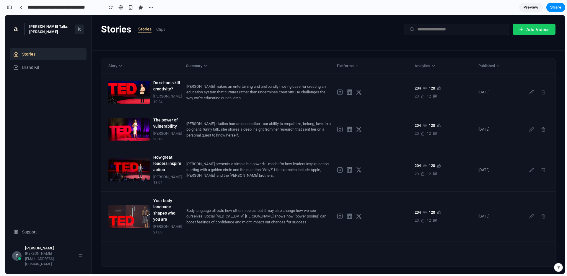
click at [84, 30] on button at bounding box center [79, 29] width 9 height 9
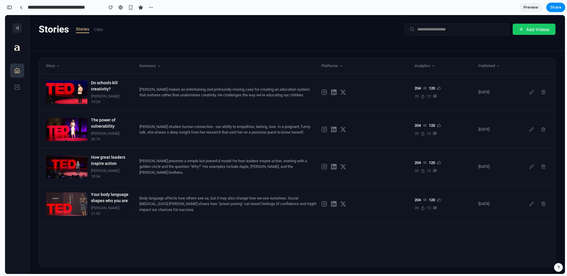
click at [187, 49] on div "Stories Stories Clips Add Videos" at bounding box center [297, 33] width 536 height 36
click at [20, 30] on button at bounding box center [16, 27] width 9 height 9
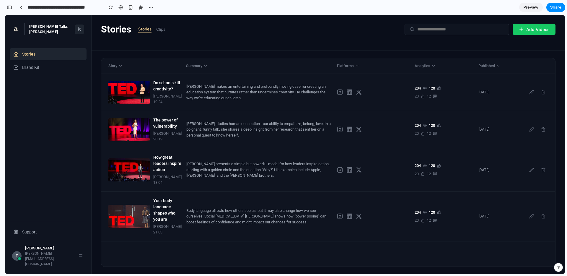
click at [80, 31] on icon at bounding box center [79, 29] width 5 height 5
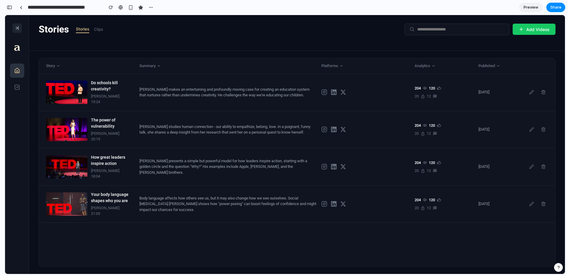
click at [20, 27] on button at bounding box center [16, 27] width 9 height 9
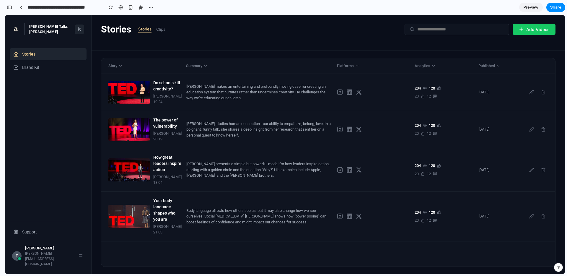
click at [81, 32] on button at bounding box center [79, 29] width 9 height 9
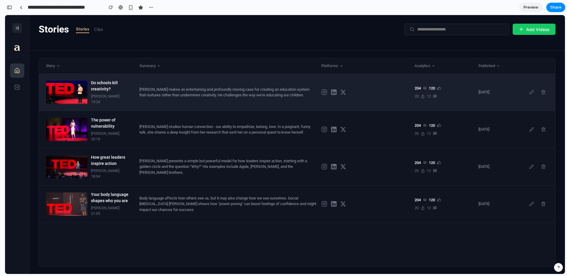
click at [146, 86] on div "[PERSON_NAME] makes an entertaining and profoundly moving case for creating an …" at bounding box center [227, 92] width 177 height 12
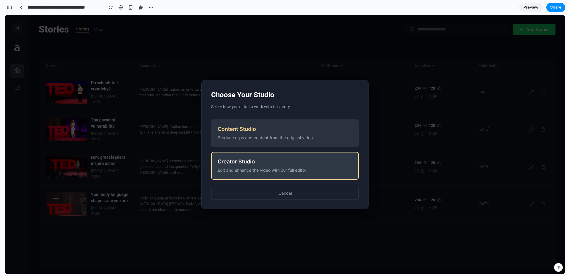
click at [288, 168] on div "Edit and enhance the video with our full editor" at bounding box center [285, 170] width 135 height 6
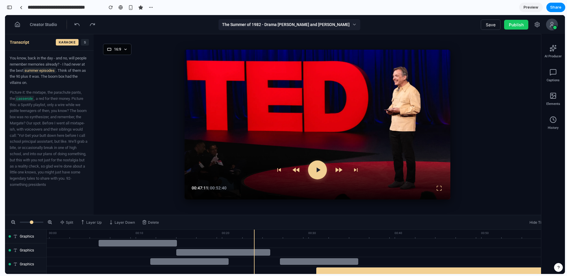
click at [334, 25] on div "The Summer of 1982 - Drama [PERSON_NAME] and [PERSON_NAME]" at bounding box center [289, 24] width 142 height 11
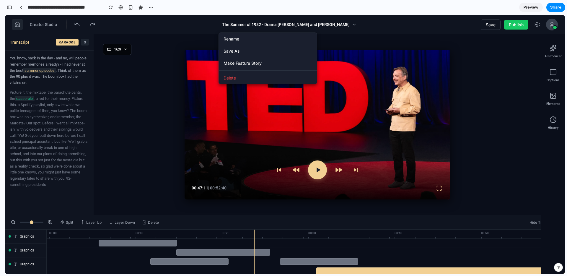
click at [21, 26] on button at bounding box center [17, 24] width 11 height 11
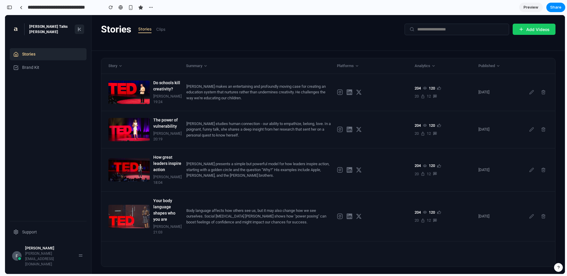
click at [214, 31] on div "Stories Stories Clips Add Videos" at bounding box center [328, 29] width 454 height 14
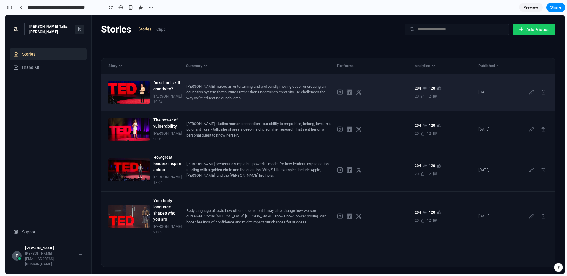
click at [213, 96] on div "[PERSON_NAME] makes an entertaining and profoundly moving case for creating an …" at bounding box center [259, 92] width 146 height 17
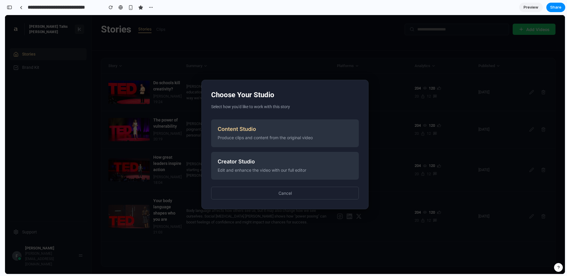
drag, startPoint x: 218, startPoint y: 95, endPoint x: 281, endPoint y: 97, distance: 62.3
click at [281, 97] on h2 "Choose Your Studio" at bounding box center [285, 94] width 148 height 11
drag, startPoint x: 278, startPoint y: 96, endPoint x: 213, endPoint y: 99, distance: 65.3
click at [213, 99] on h2 "Choose Your Studio" at bounding box center [285, 94] width 148 height 11
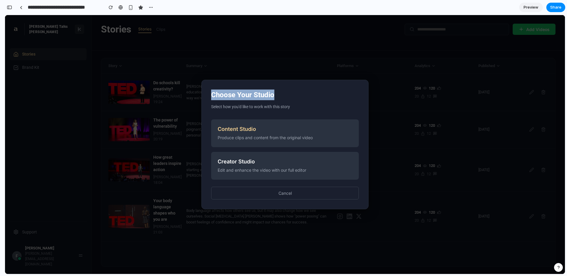
click at [213, 97] on h2 "Choose Your Studio" at bounding box center [285, 94] width 148 height 11
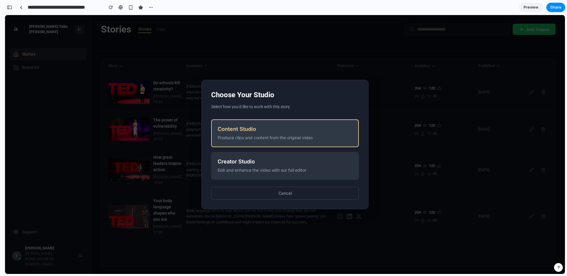
click at [253, 132] on div "Content Studio" at bounding box center [285, 129] width 135 height 6
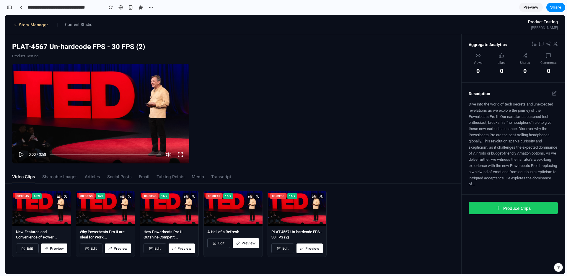
click at [26, 26] on button "← Story Manager" at bounding box center [30, 25] width 37 height 6
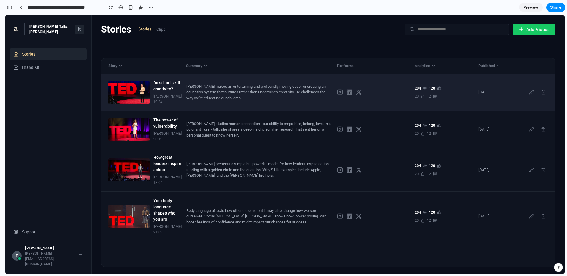
click at [203, 105] on div "Do schools kill creativity? Sir Ken Robinson 19:24 Sir Ken Robinson makes an en…" at bounding box center [328, 92] width 454 height 37
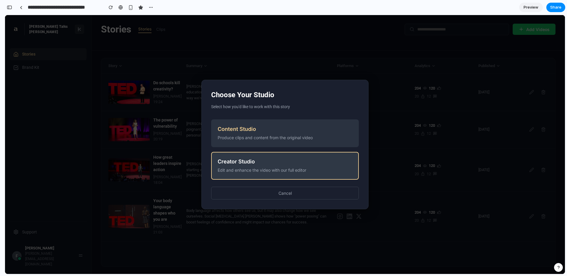
click at [240, 158] on div "Creator Studio" at bounding box center [285, 161] width 135 height 6
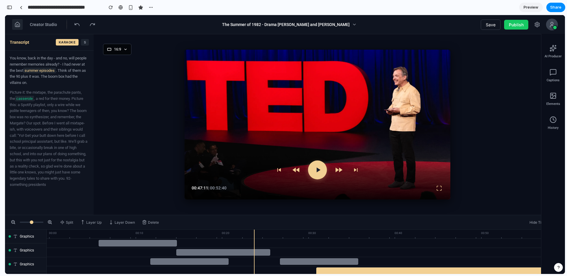
click at [17, 25] on icon at bounding box center [17, 25] width 6 height 6
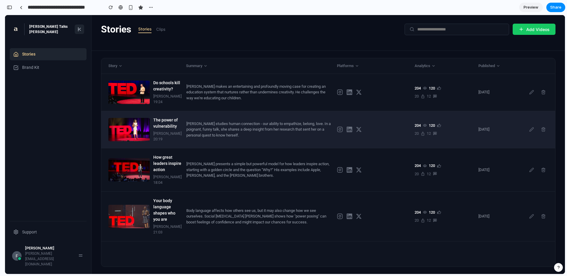
click at [205, 137] on div "[PERSON_NAME] studies human connection - our ability to empathize, belong, love…" at bounding box center [259, 129] width 146 height 17
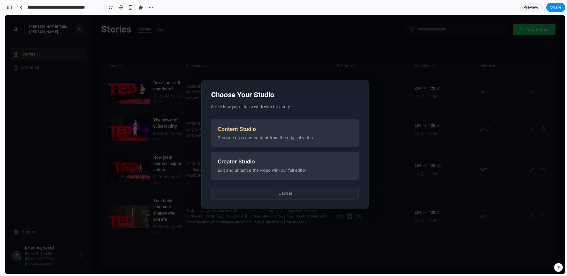
click at [242, 190] on button "Cancel" at bounding box center [285, 193] width 148 height 13
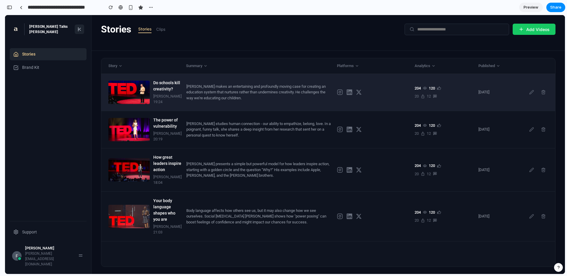
click at [219, 109] on div "Do schools kill creativity? Sir Ken Robinson 19:24 Sir Ken Robinson makes an en…" at bounding box center [328, 92] width 454 height 37
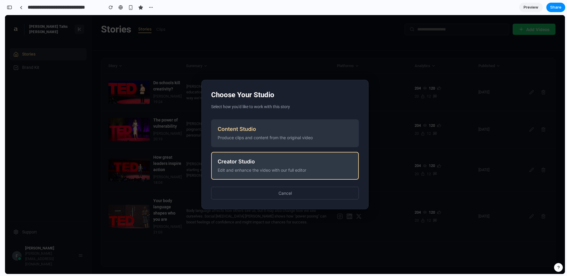
click at [251, 156] on button "Creator Studio Edit and enhance the video with our full editor" at bounding box center [285, 166] width 148 height 28
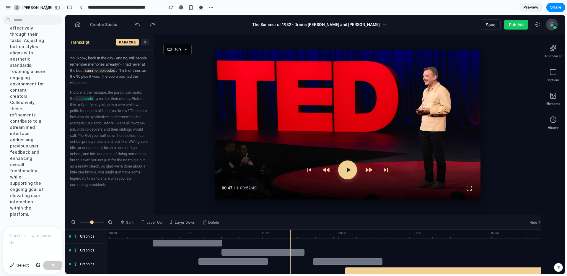
click at [24, 239] on p at bounding box center [33, 235] width 48 height 7
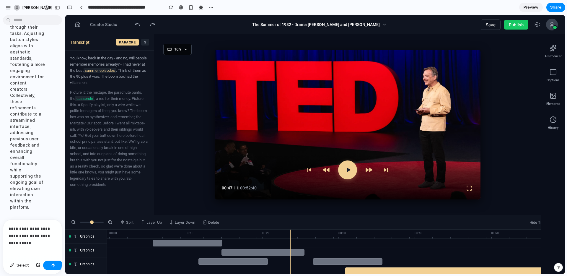
scroll to position [4027, 0]
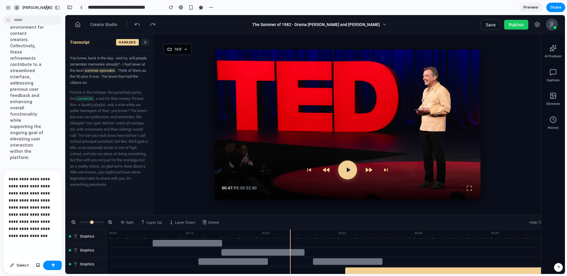
click at [32, 213] on p "**********" at bounding box center [33, 207] width 48 height 64
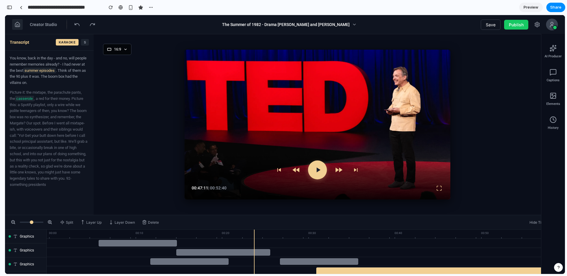
click at [21, 24] on button at bounding box center [17, 24] width 11 height 11
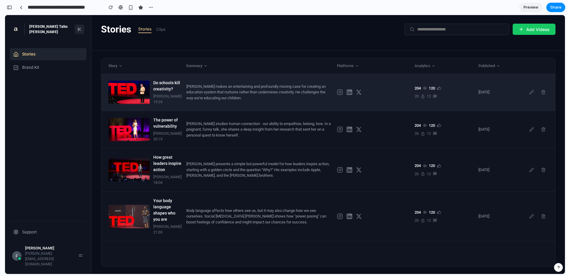
click at [193, 101] on div "[PERSON_NAME] makes an entertaining and profoundly moving case for creating an …" at bounding box center [259, 92] width 146 height 17
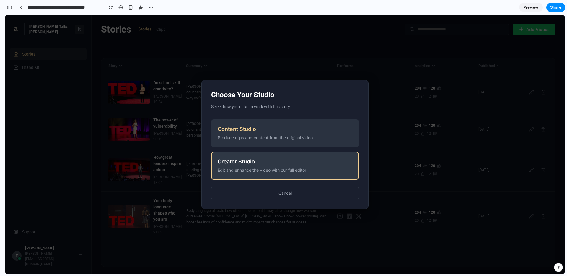
click at [251, 166] on button "Creator Studio Edit and enhance the video with our full editor" at bounding box center [285, 166] width 148 height 28
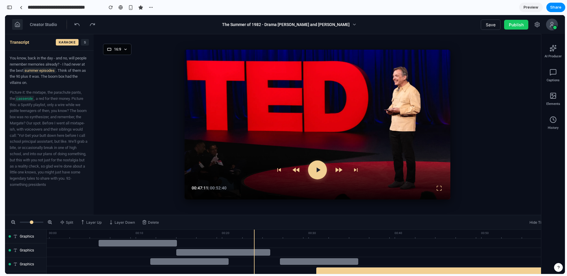
click at [19, 24] on icon at bounding box center [17, 24] width 4 height 5
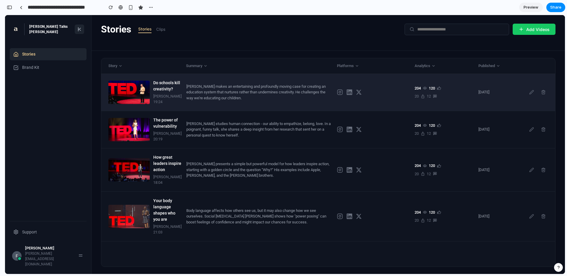
click at [249, 105] on div "Do schools kill creativity? Sir Ken Robinson 19:24 Sir Ken Robinson makes an en…" at bounding box center [328, 92] width 454 height 37
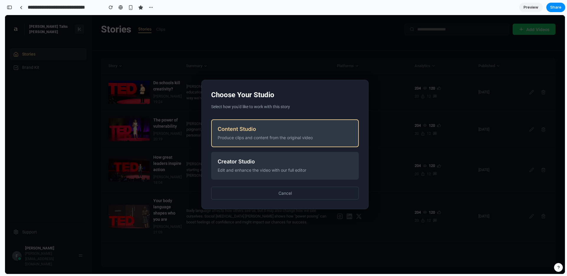
click at [258, 133] on button "Content Studio Produce clips and content from the original video" at bounding box center [285, 133] width 148 height 28
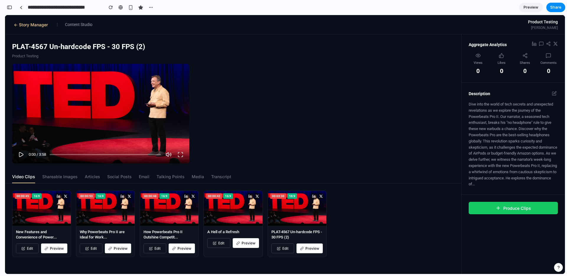
click at [16, 25] on button "← Story Manager" at bounding box center [30, 25] width 37 height 6
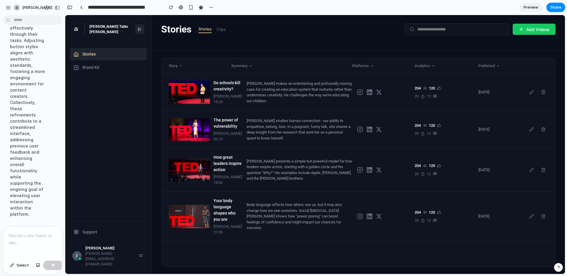
click at [20, 238] on p at bounding box center [33, 235] width 48 height 7
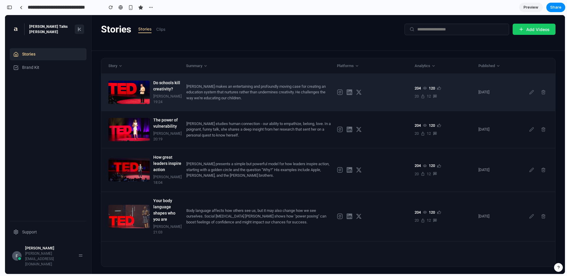
click at [177, 99] on div "[PERSON_NAME]" at bounding box center [167, 96] width 28 height 6
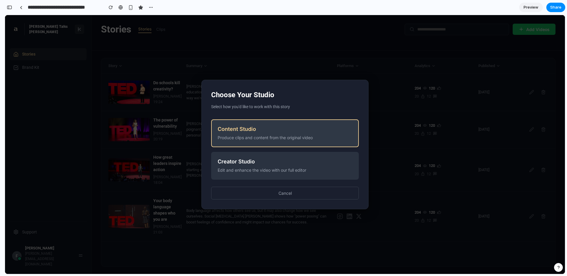
click at [239, 135] on div "Produce clips and content from the original video" at bounding box center [285, 137] width 135 height 6
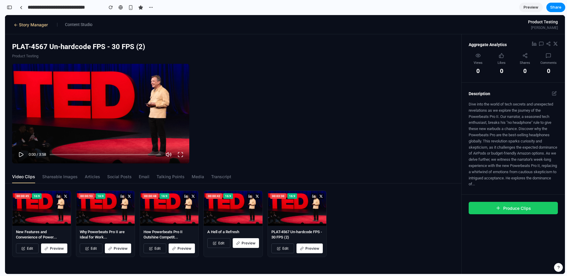
click at [23, 21] on div "← Story Manager | Content Studio Product Testing Fernando Chaves" at bounding box center [285, 24] width 560 height 19
click at [22, 25] on button "← Story Manager" at bounding box center [30, 25] width 37 height 6
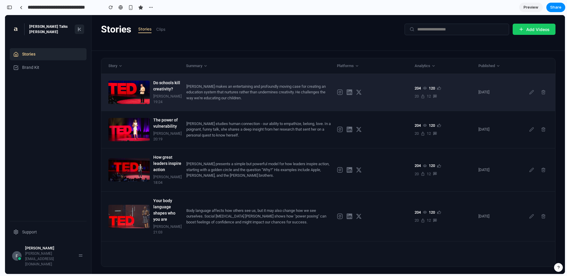
click at [257, 111] on div "Do schools kill creativity? Sir Ken Robinson 19:24 Sir Ken Robinson makes an en…" at bounding box center [328, 92] width 454 height 37
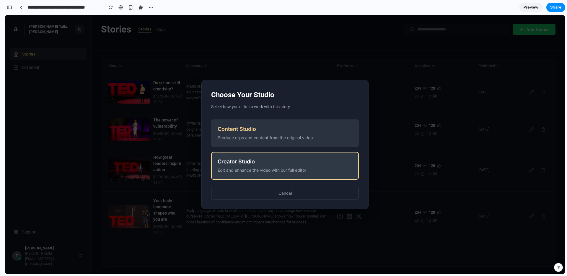
click at [263, 167] on div "Edit and enhance the video with our full editor" at bounding box center [285, 170] width 135 height 6
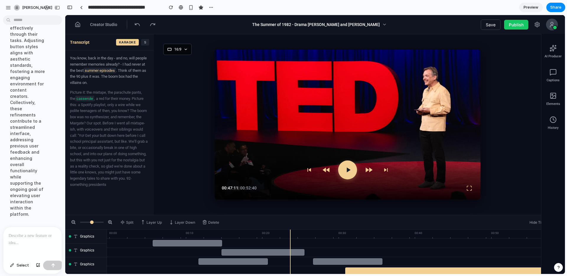
click at [16, 235] on p at bounding box center [33, 235] width 48 height 7
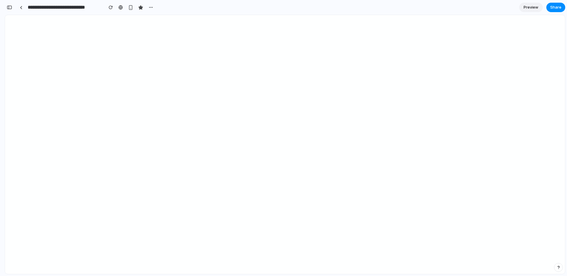
scroll to position [4057, 0]
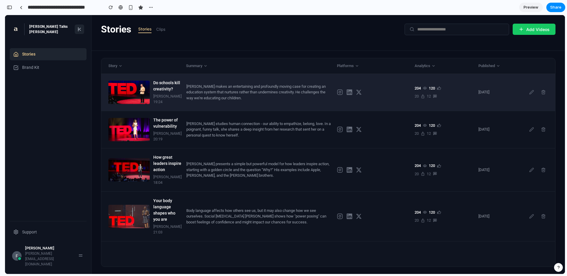
click at [198, 90] on div "[PERSON_NAME] makes an entertaining and profoundly moving case for creating an …" at bounding box center [259, 92] width 146 height 17
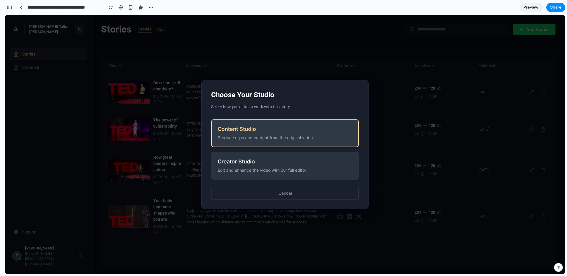
click at [247, 130] on div "Content Studio" at bounding box center [285, 129] width 135 height 6
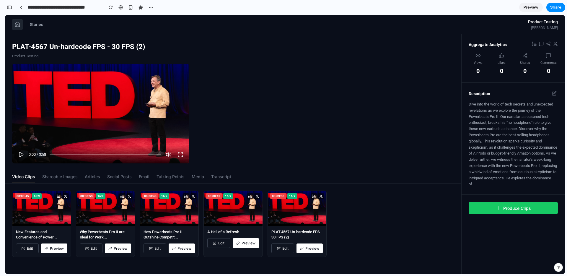
click at [20, 26] on button at bounding box center [17, 24] width 11 height 11
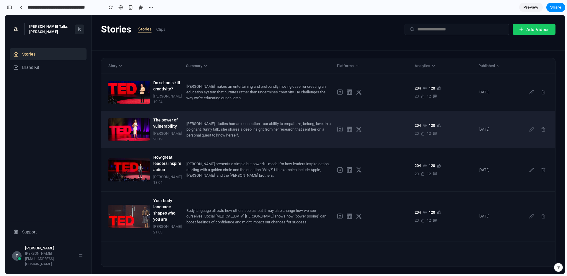
click at [239, 138] on div "[PERSON_NAME] studies human connection - our ability to empathize, belong, love…" at bounding box center [259, 129] width 146 height 17
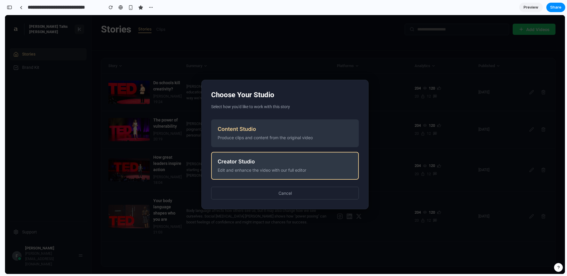
click at [242, 161] on div "Creator Studio" at bounding box center [285, 161] width 135 height 6
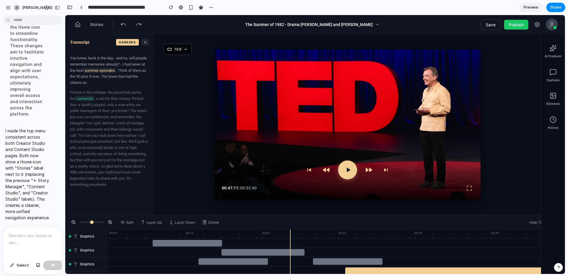
click at [20, 234] on p at bounding box center [33, 235] width 48 height 7
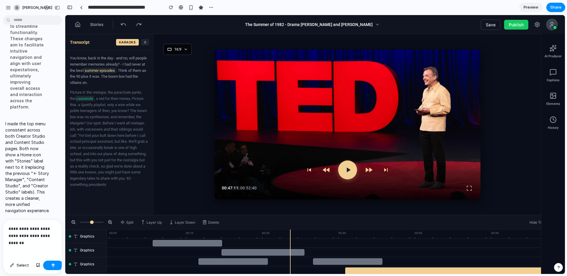
scroll to position [4070, 0]
